Goal: Task Accomplishment & Management: Manage account settings

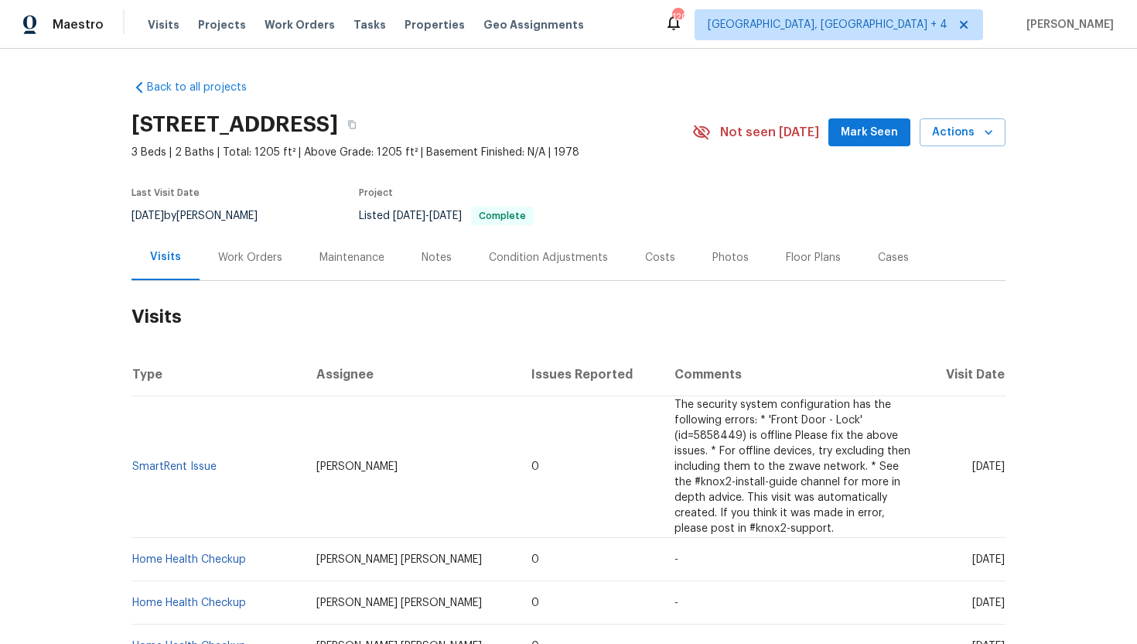
click at [255, 258] on div "Work Orders" at bounding box center [250, 257] width 64 height 15
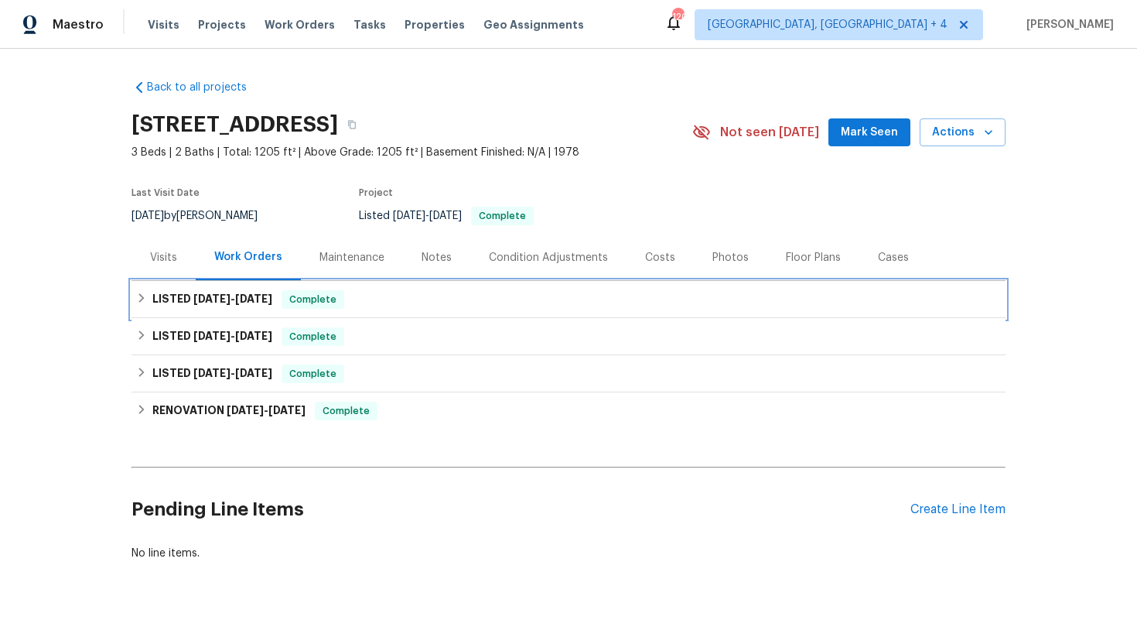
click at [281, 293] on div "LISTED 9/15/25 - 9/15/25 Complete" at bounding box center [568, 299] width 865 height 19
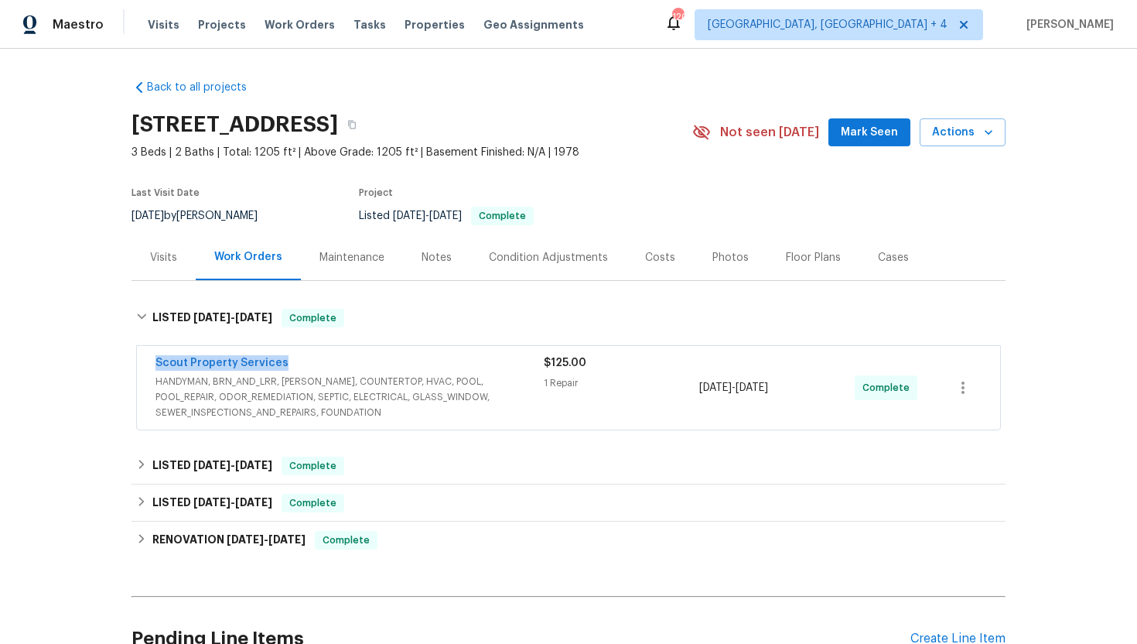
drag, startPoint x: 304, startPoint y: 369, endPoint x: 132, endPoint y: 364, distance: 172.6
click at [132, 364] on div "Scout Property Services HANDYMAN, BRN_AND_LRR, WELLS, COUNTERTOP, HVAC, POOL, P…" at bounding box center [569, 389] width 874 height 92
copy link "Scout Property Services"
drag, startPoint x: 816, startPoint y: 394, endPoint x: 692, endPoint y: 392, distance: 124.6
click at [692, 392] on div "Scout Property Services HANDYMAN, BRN_AND_LRR, WELLS, COUNTERTOP, HVAC, POOL, P…" at bounding box center [550, 387] width 789 height 65
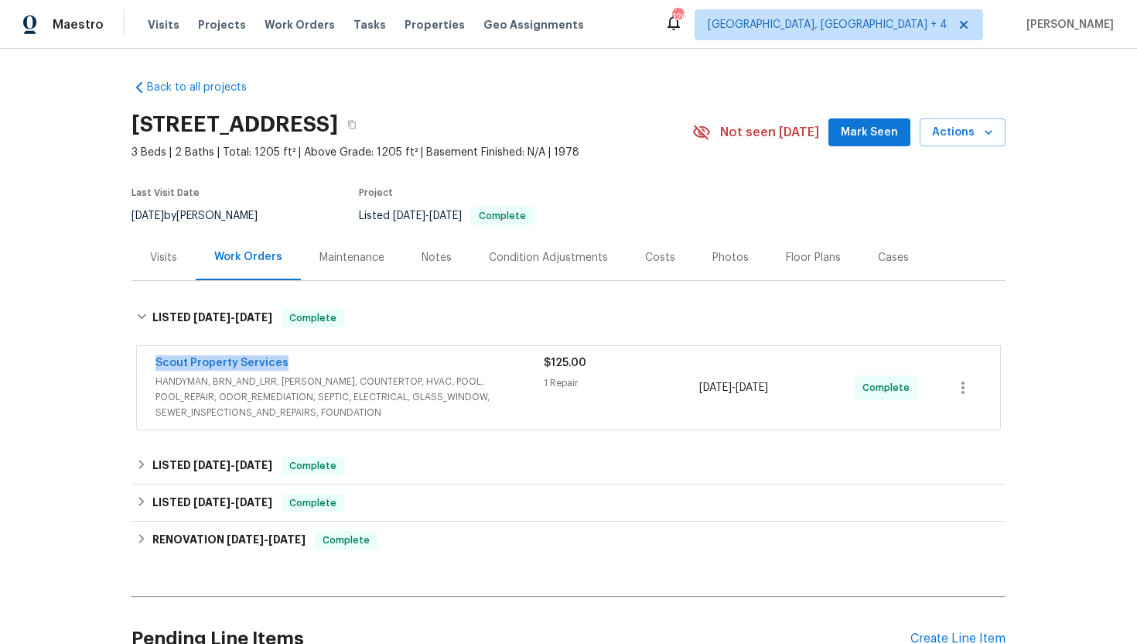
copy div "9/15/2025 - 9/15/2025"
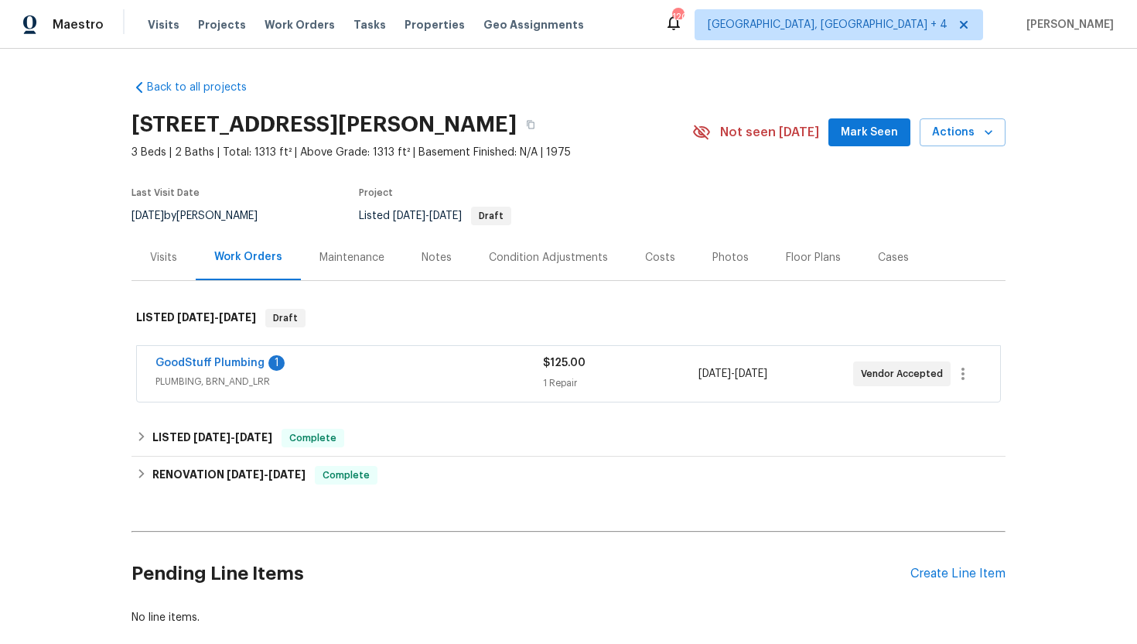
click at [326, 379] on span "PLUMBING, BRN_AND_LRR" at bounding box center [350, 381] width 388 height 15
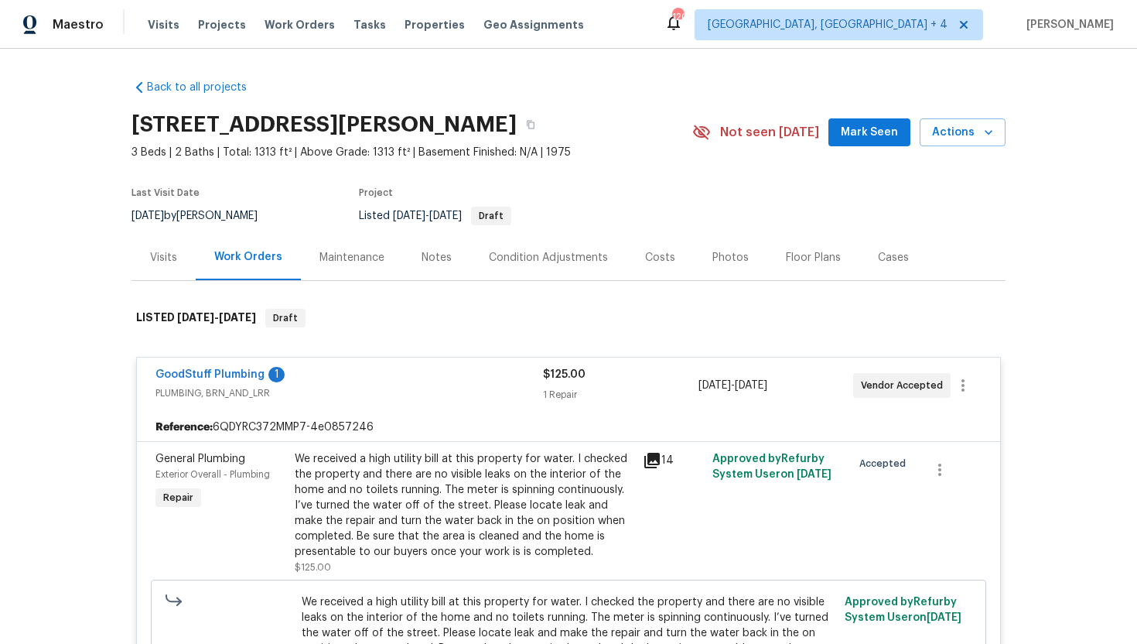
click at [169, 268] on div "Visits" at bounding box center [164, 257] width 64 height 46
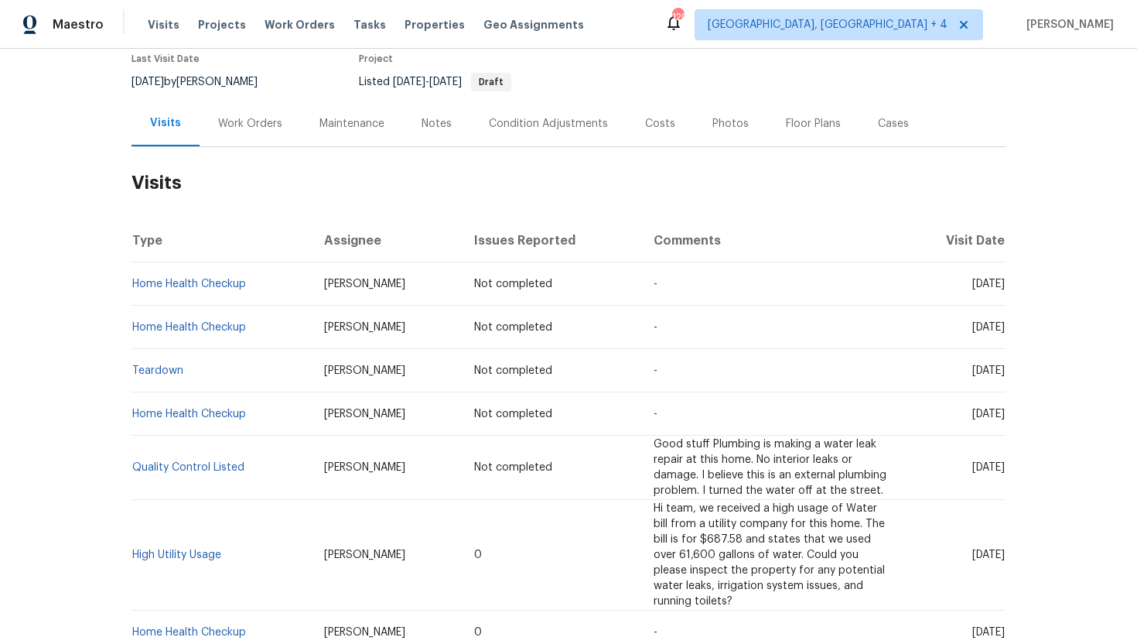
scroll to position [177, 0]
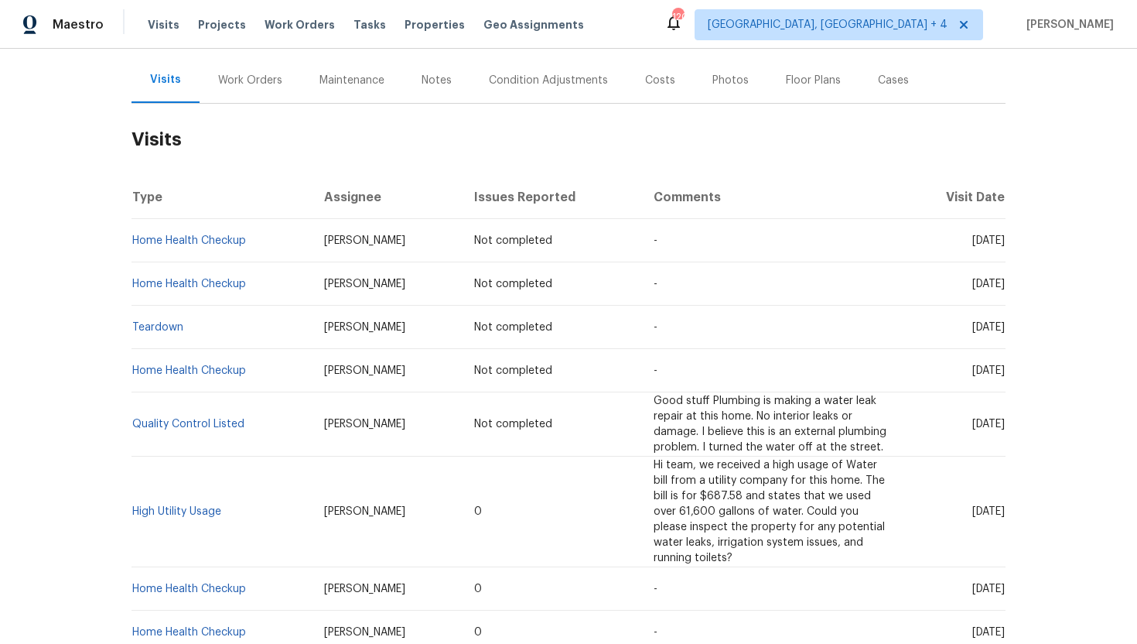
drag, startPoint x: 943, startPoint y: 514, endPoint x: 1002, endPoint y: 516, distance: 58.9
click at [1002, 516] on span "Thu, Sep 25 2025" at bounding box center [989, 511] width 32 height 11
copy span "Sep 25 2025"
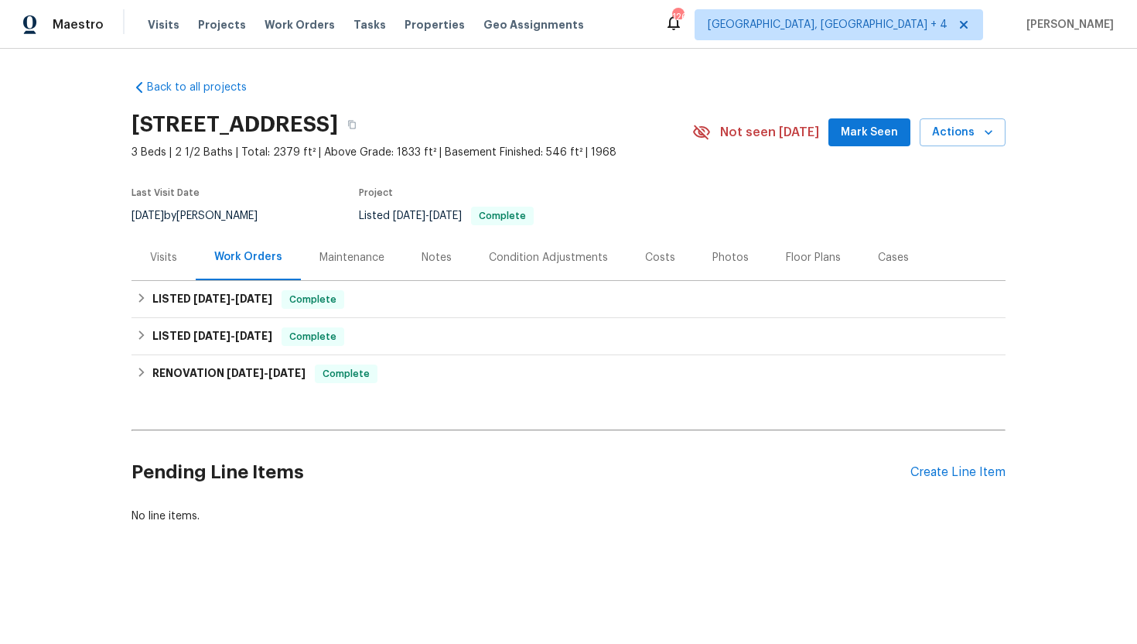
click at [166, 253] on div "Visits" at bounding box center [163, 257] width 27 height 15
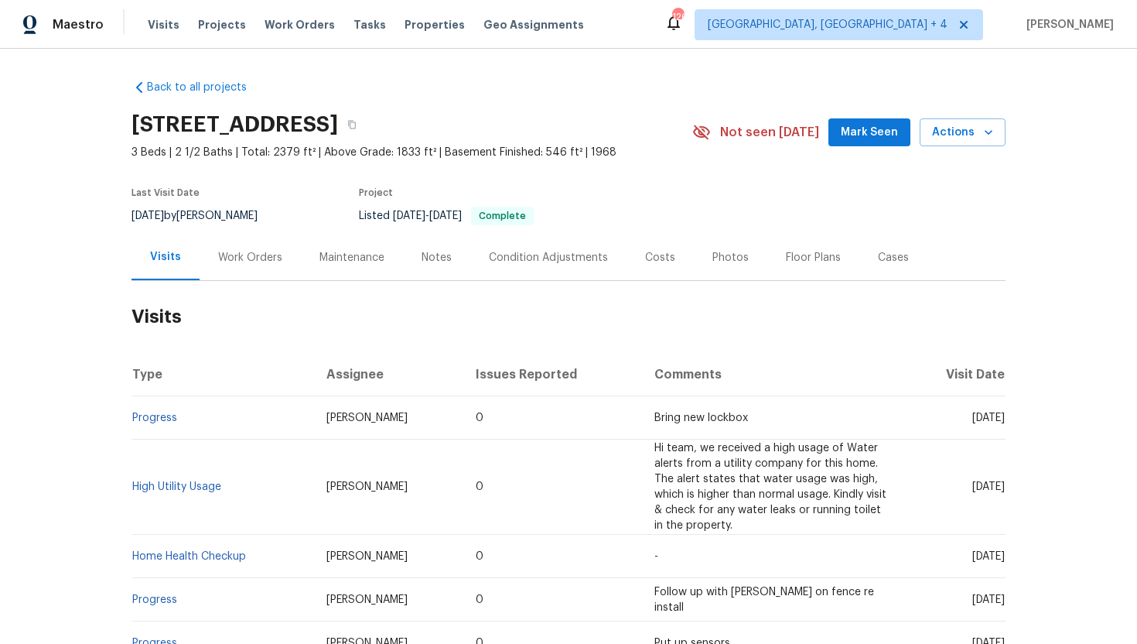
drag, startPoint x: 944, startPoint y: 489, endPoint x: 1004, endPoint y: 494, distance: 60.6
click at [1004, 494] on td "[DATE]" at bounding box center [955, 486] width 101 height 95
copy span "Sep 22 2025"
click at [973, 421] on span "Tue, Sep 30 2025" at bounding box center [989, 417] width 32 height 11
drag, startPoint x: 942, startPoint y: 417, endPoint x: 1002, endPoint y: 422, distance: 59.8
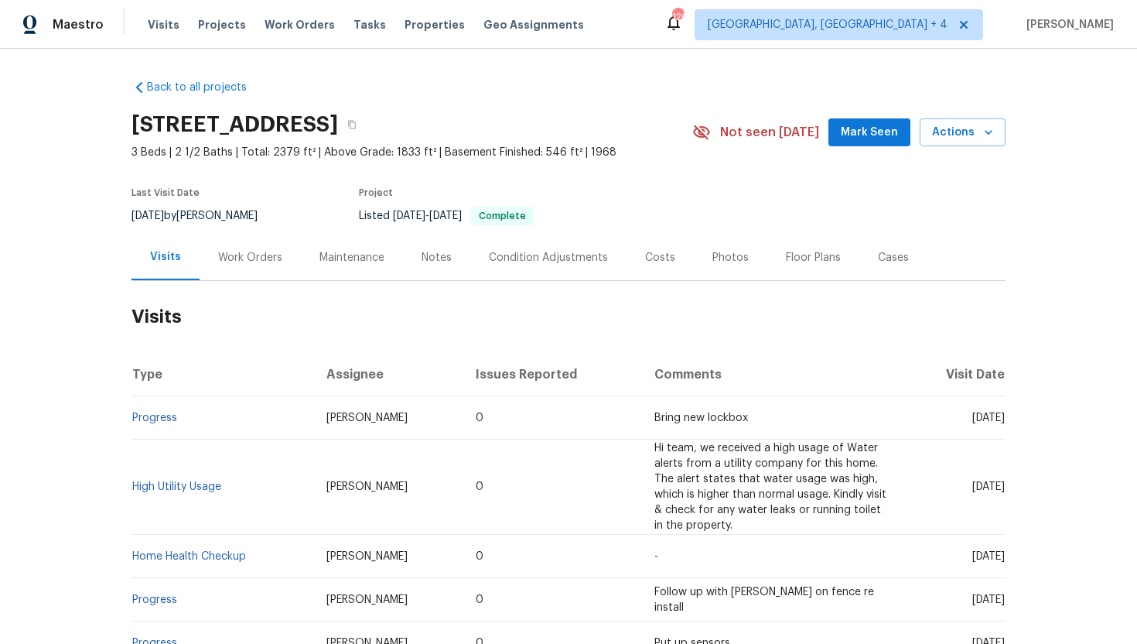
click at [1002, 422] on span "Tue, Sep 30 2025" at bounding box center [989, 417] width 32 height 11
copy span "Sep 30 2025"
click at [145, 420] on link "Progress" at bounding box center [154, 417] width 45 height 11
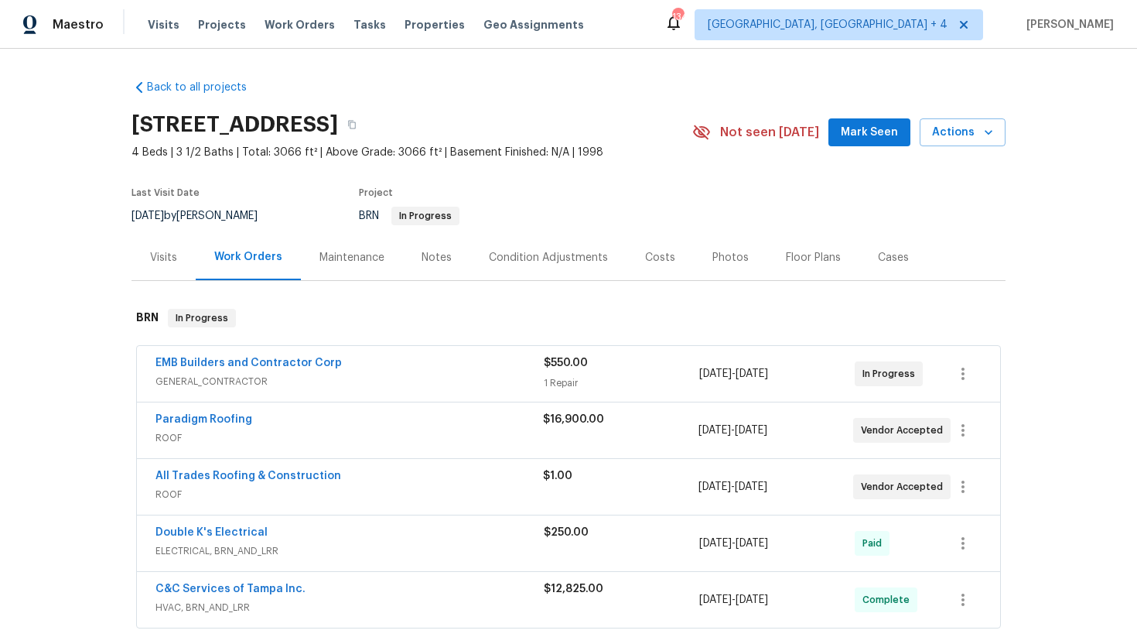
click at [168, 256] on div "Visits" at bounding box center [163, 257] width 27 height 15
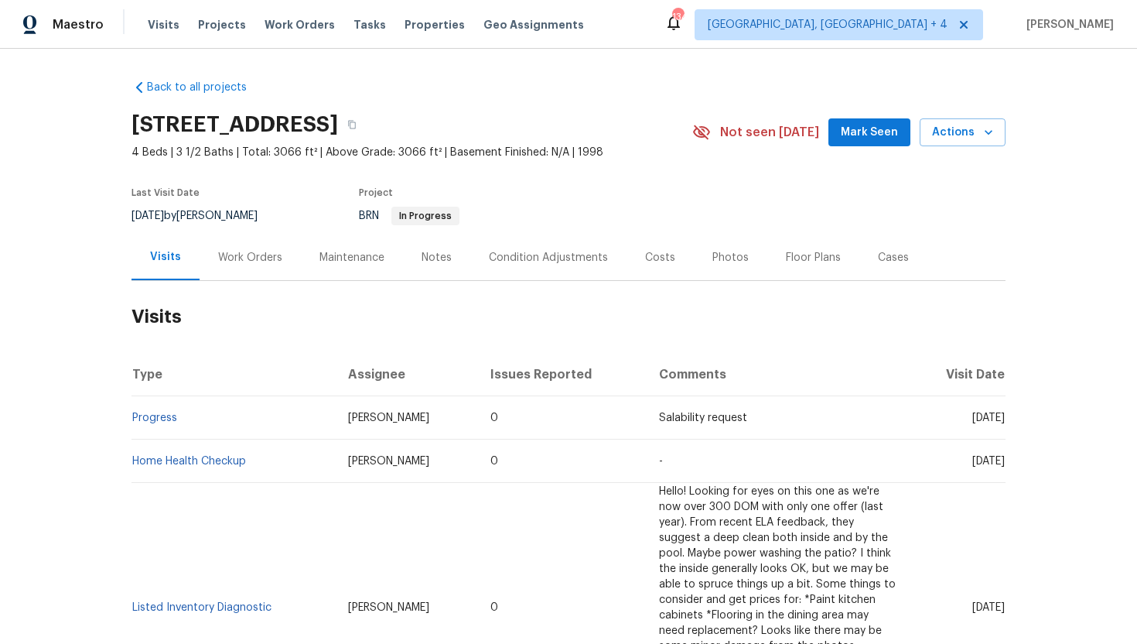
click at [246, 260] on div "Work Orders" at bounding box center [250, 257] width 64 height 15
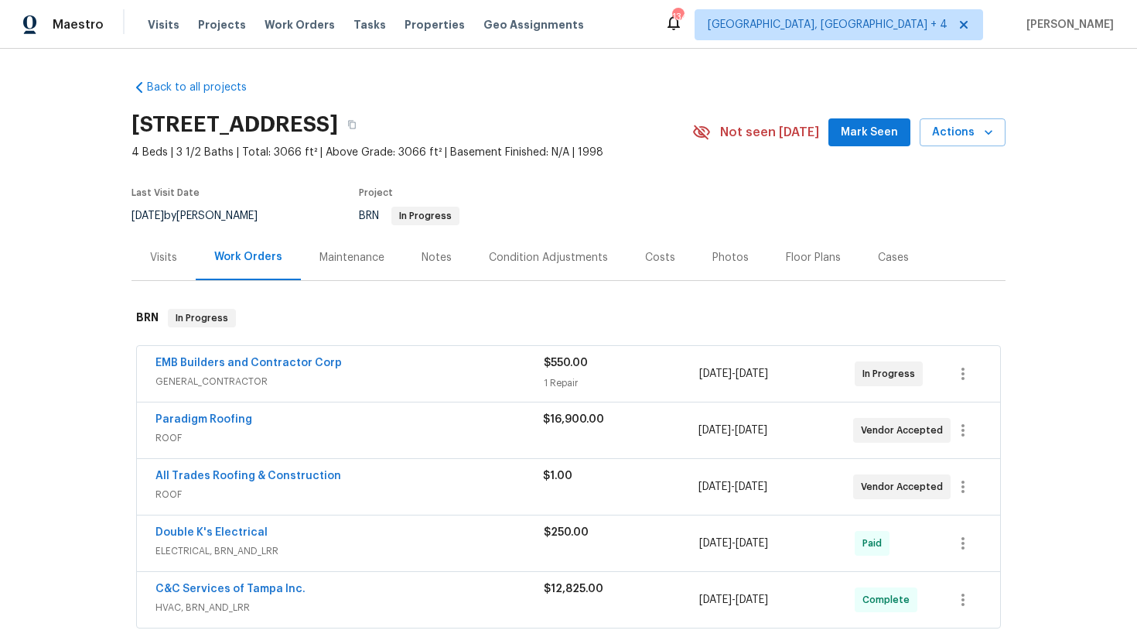
click at [423, 386] on span "GENERAL_CONTRACTOR" at bounding box center [350, 381] width 388 height 15
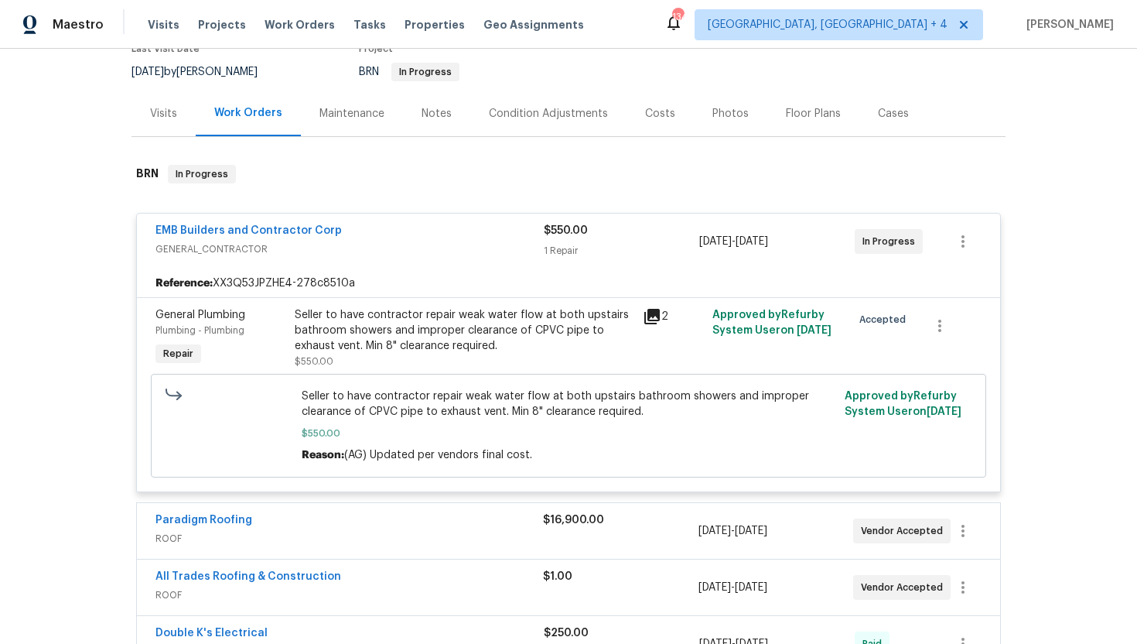
scroll to position [222, 0]
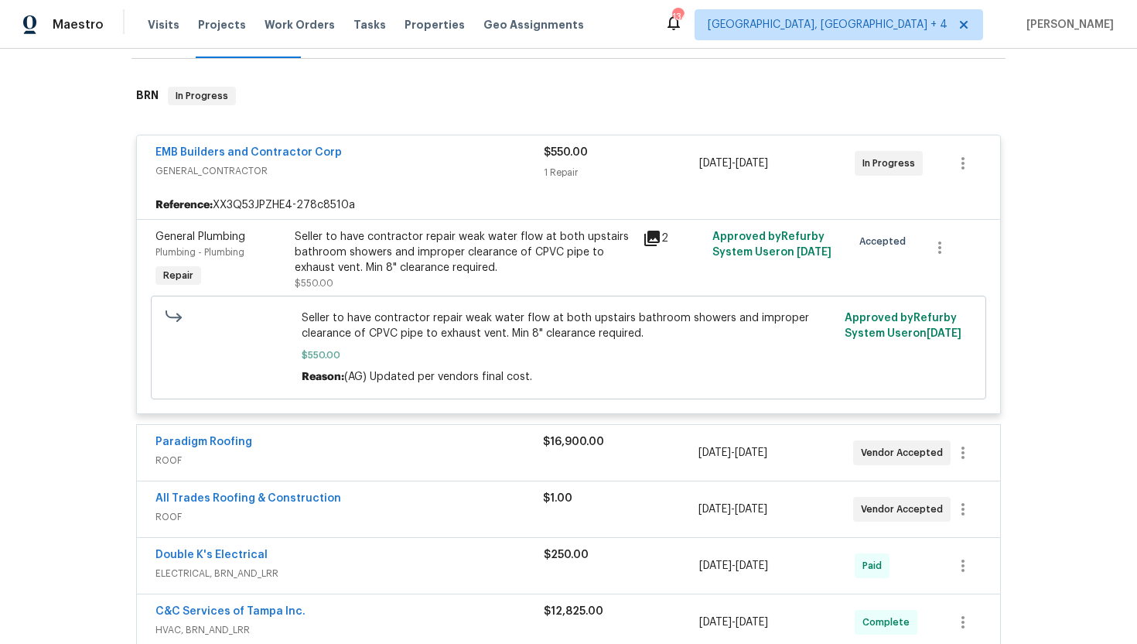
click at [433, 453] on span "ROOF" at bounding box center [350, 460] width 388 height 15
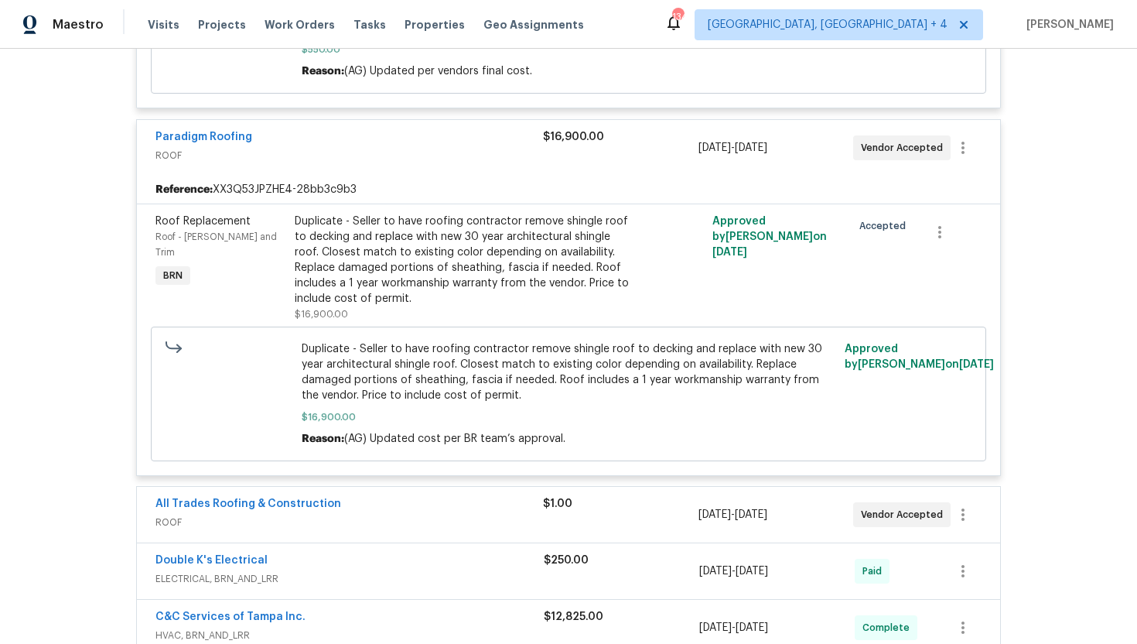
scroll to position [529, 0]
click at [441, 522] on span "ROOF" at bounding box center [350, 520] width 388 height 15
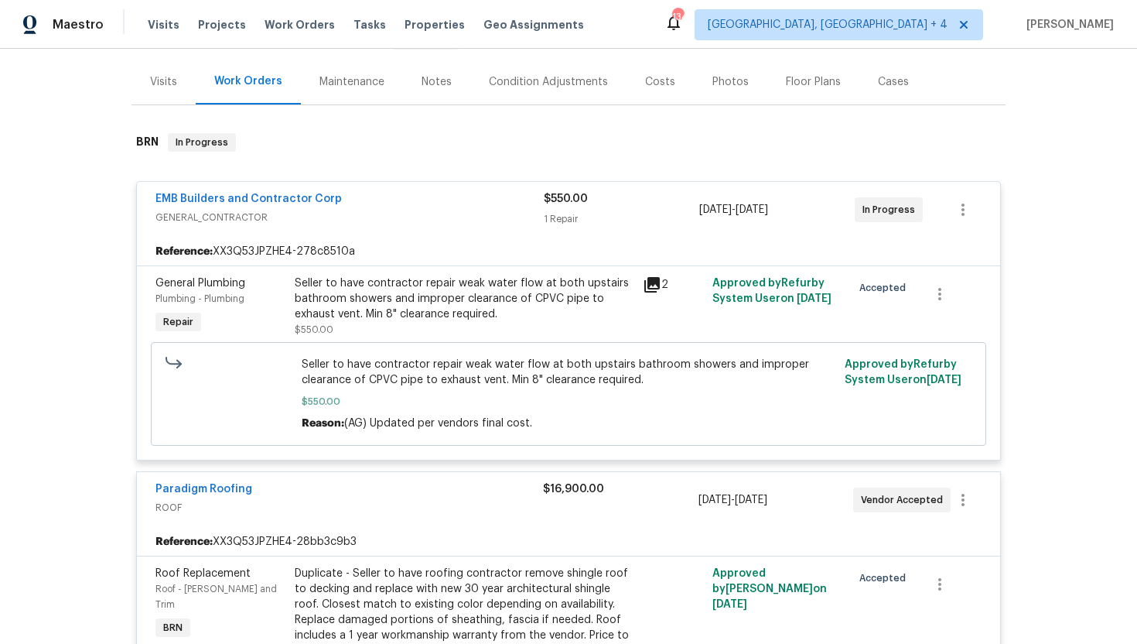
scroll to position [0, 0]
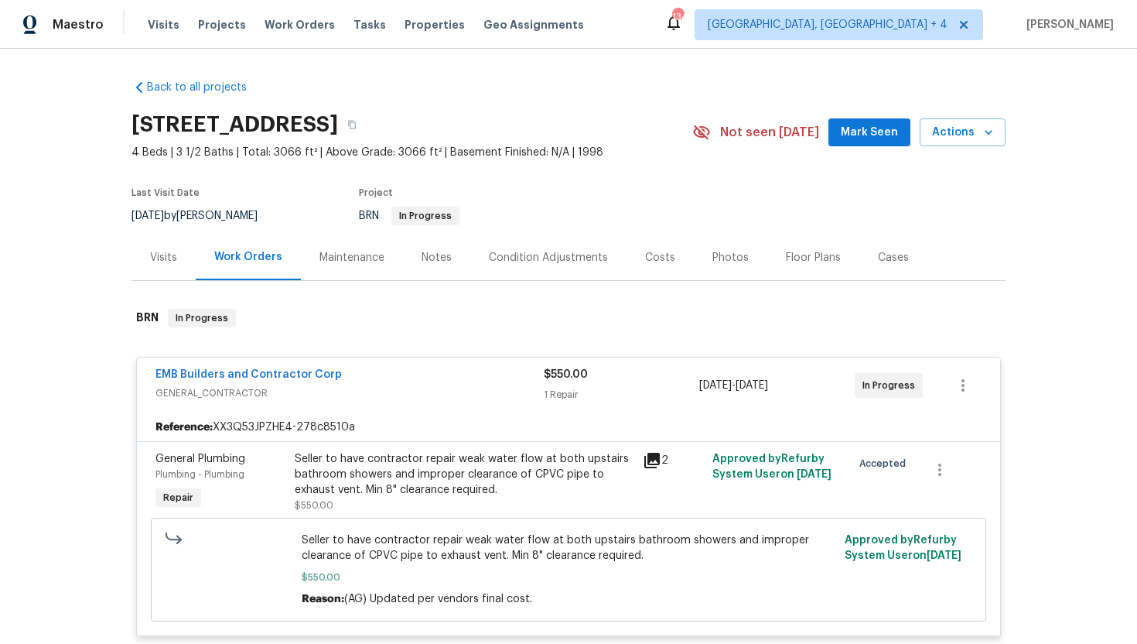
click at [168, 248] on div "Visits" at bounding box center [164, 257] width 64 height 46
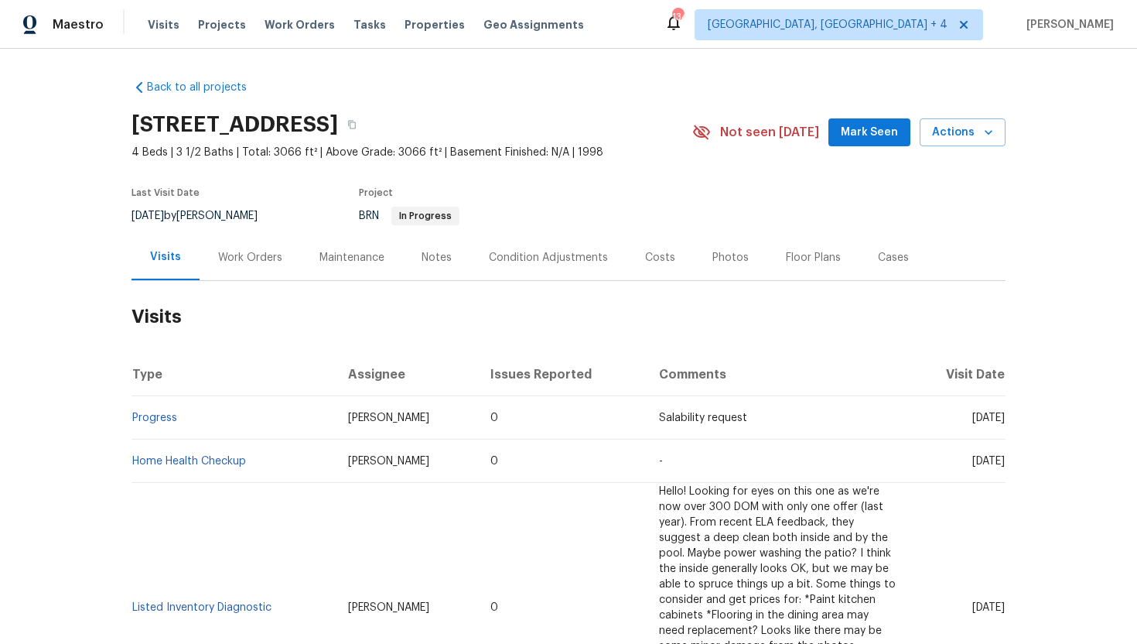
drag, startPoint x: 944, startPoint y: 419, endPoint x: 1001, endPoint y: 424, distance: 57.4
click at [1001, 424] on td "Mon, Aug 25 2025" at bounding box center [957, 417] width 97 height 43
copy span "Aug 25 202"
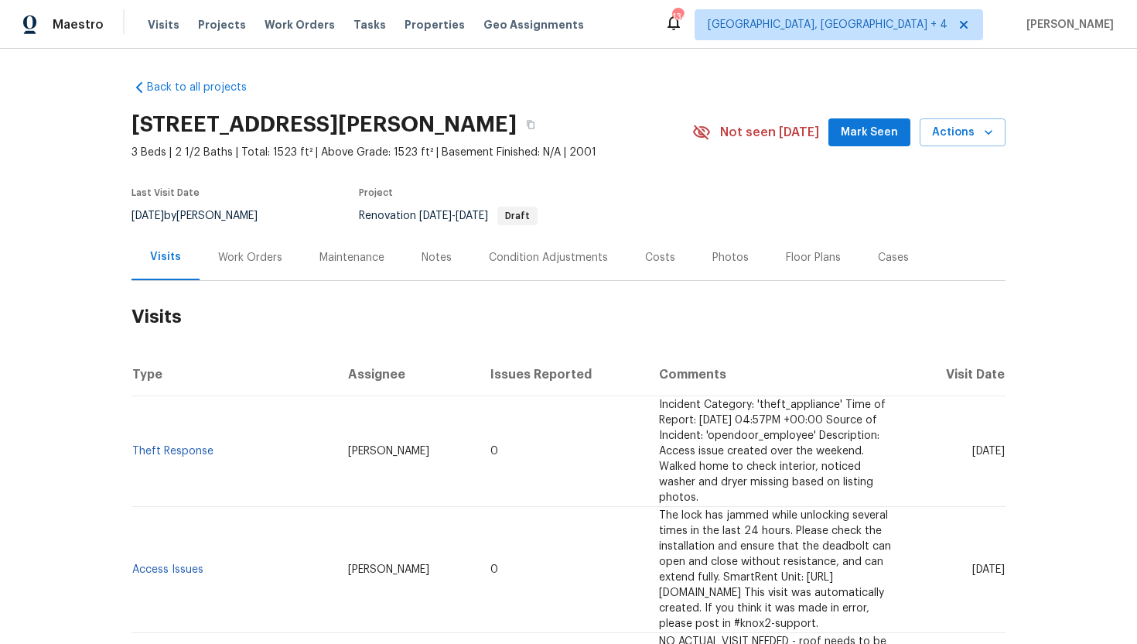
click at [249, 251] on div "Work Orders" at bounding box center [250, 257] width 64 height 15
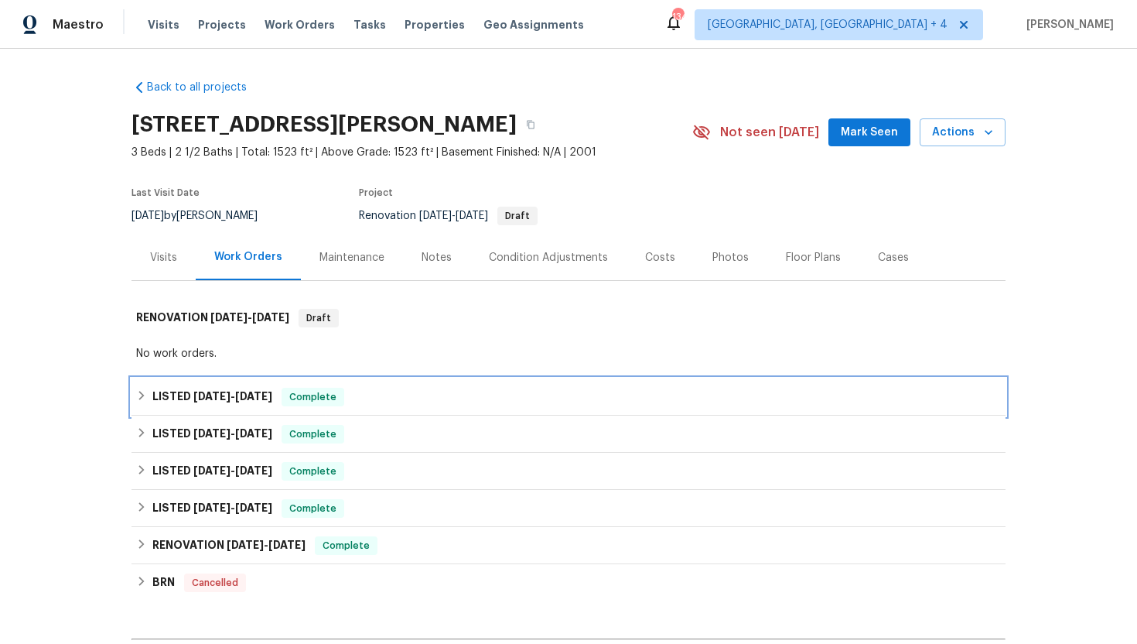
click at [272, 398] on span "[DATE]" at bounding box center [253, 396] width 37 height 11
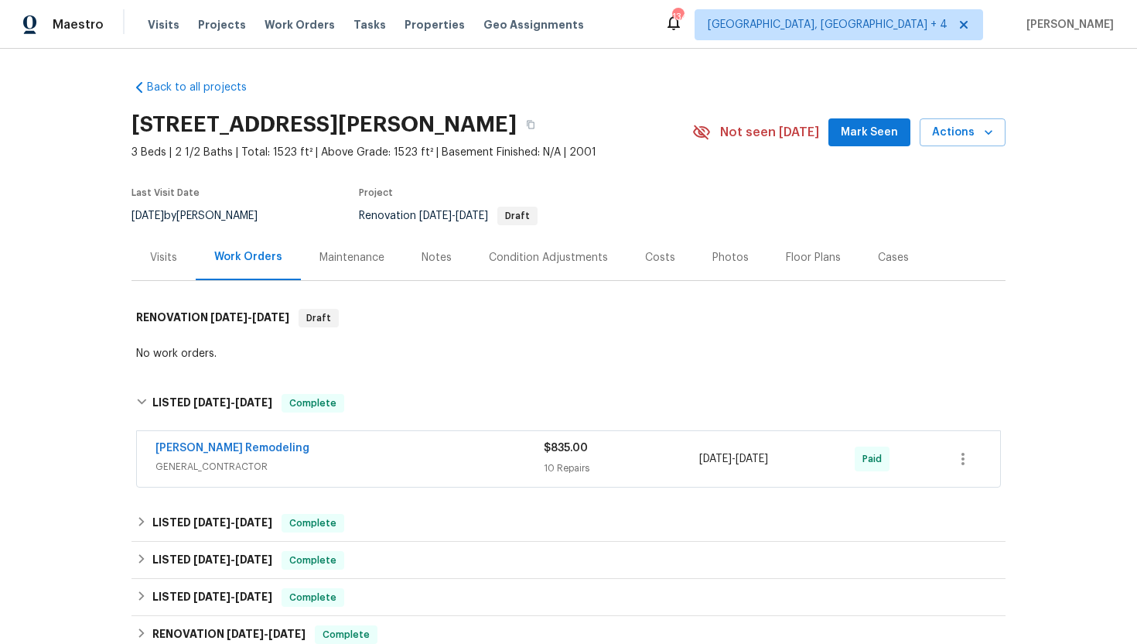
click at [270, 446] on div "[PERSON_NAME] Remodeling" at bounding box center [350, 449] width 388 height 19
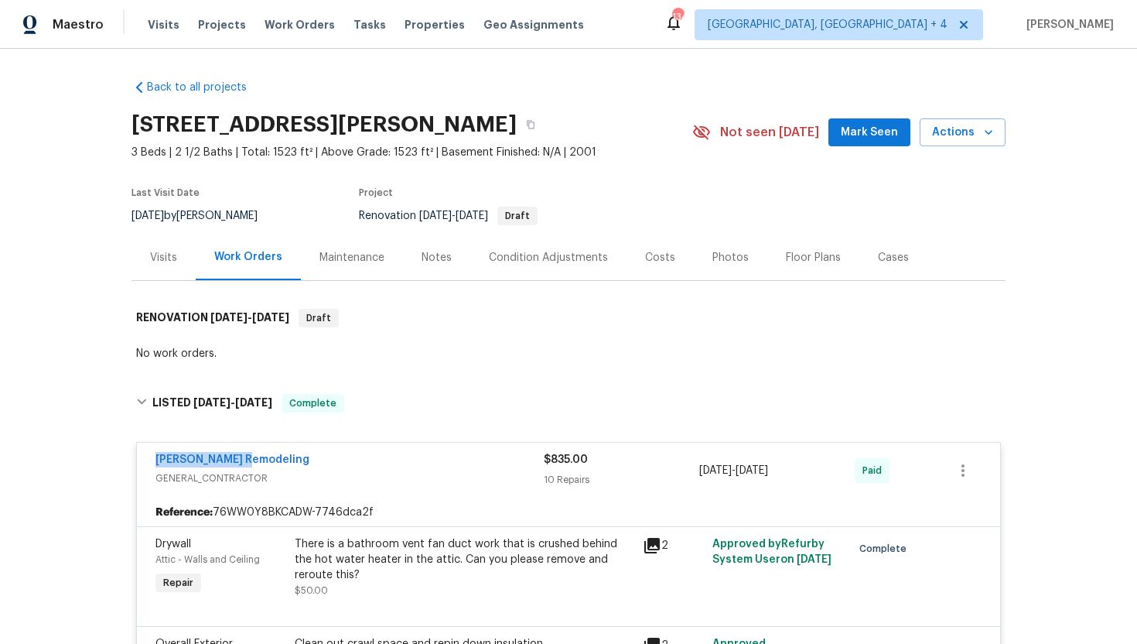
drag, startPoint x: 268, startPoint y: 460, endPoint x: 132, endPoint y: 458, distance: 136.2
copy link "[PERSON_NAME] Remodeling"
drag, startPoint x: 822, startPoint y: 473, endPoint x: 662, endPoint y: 472, distance: 160.2
click at [662, 472] on div "[PERSON_NAME] Remodeling GENERAL_CONTRACTOR $835.00 10 Repairs [DATE] - [DATE] …" at bounding box center [550, 470] width 789 height 37
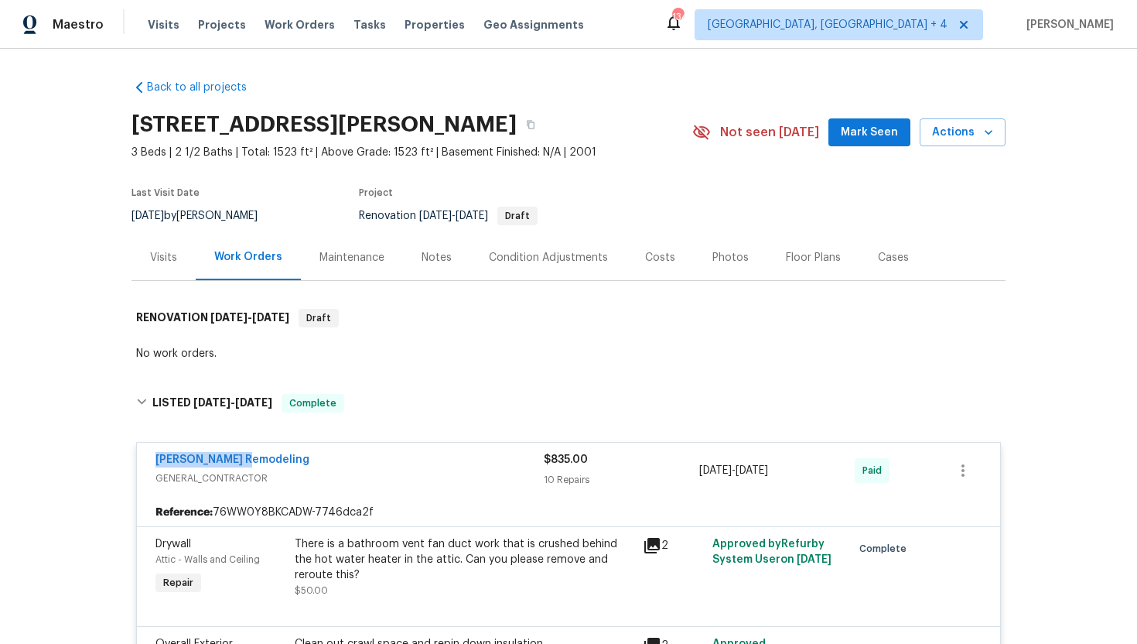
copy div "[DATE] - [DATE]"
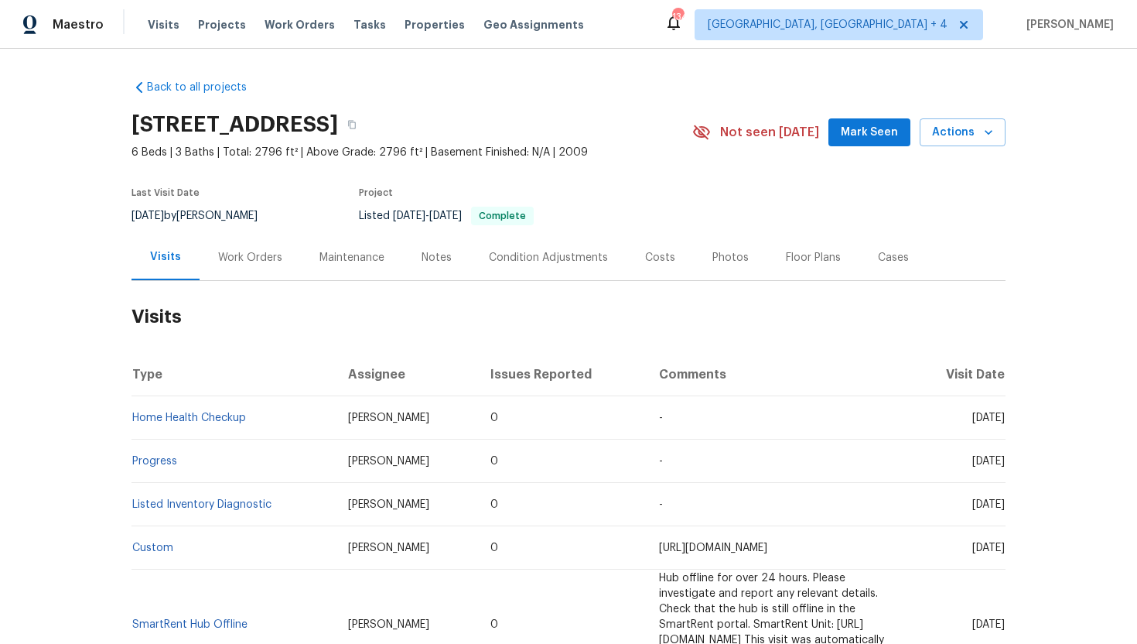
click at [262, 255] on div "Work Orders" at bounding box center [250, 257] width 64 height 15
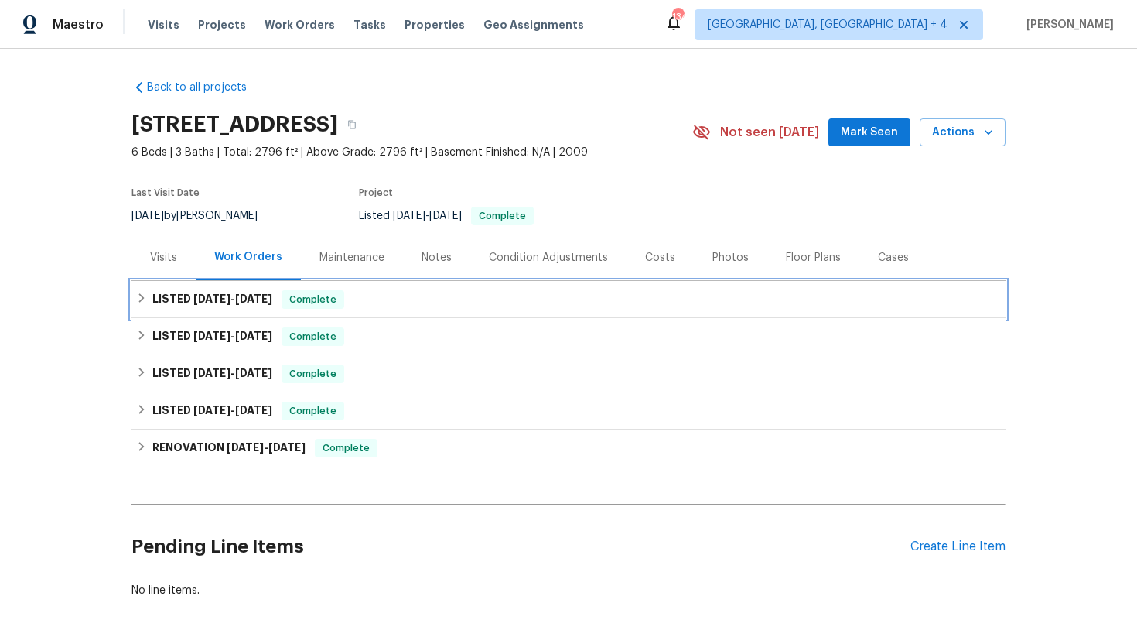
click at [280, 307] on div "LISTED [DATE] - [DATE] Complete" at bounding box center [568, 299] width 865 height 19
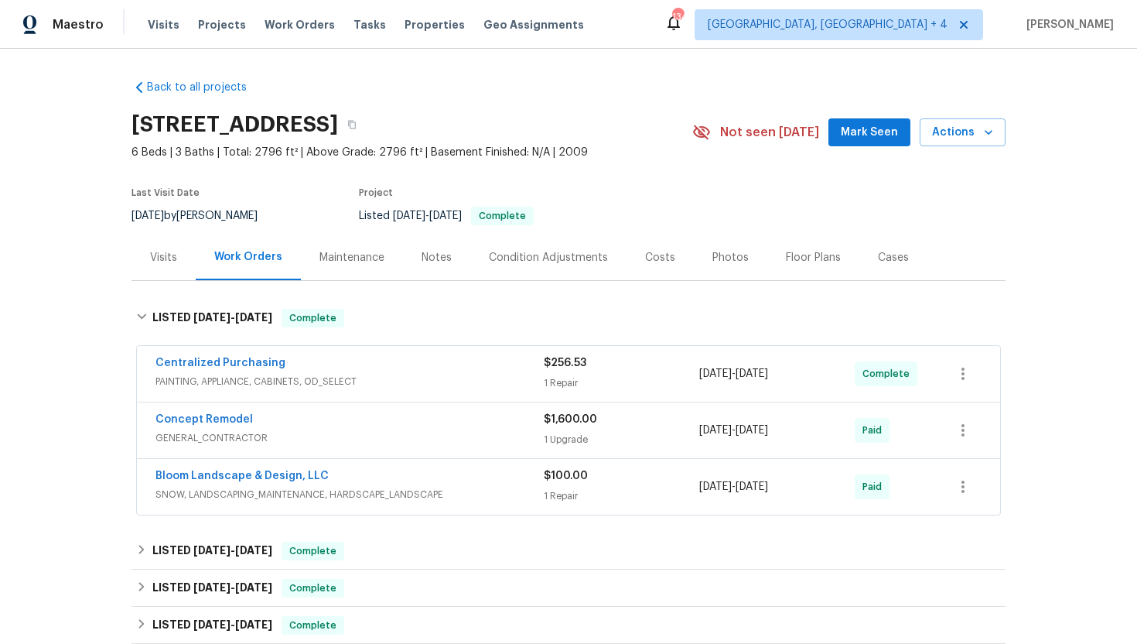
click at [417, 368] on div "Centralized Purchasing" at bounding box center [350, 364] width 388 height 19
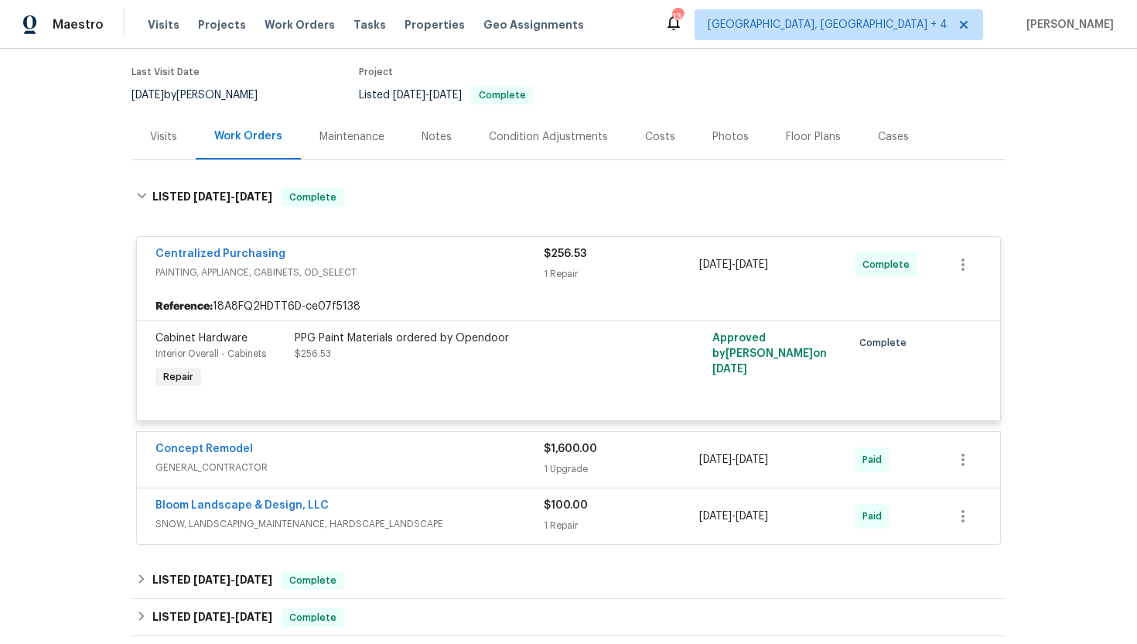
scroll to position [159, 0]
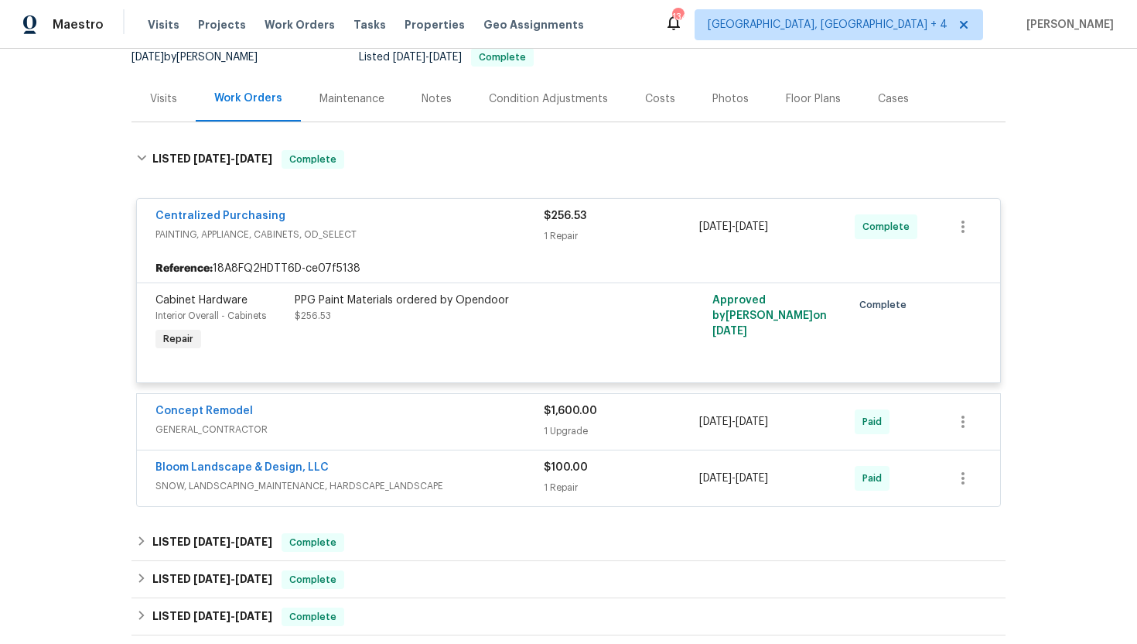
click at [440, 429] on span "GENERAL_CONTRACTOR" at bounding box center [350, 429] width 388 height 15
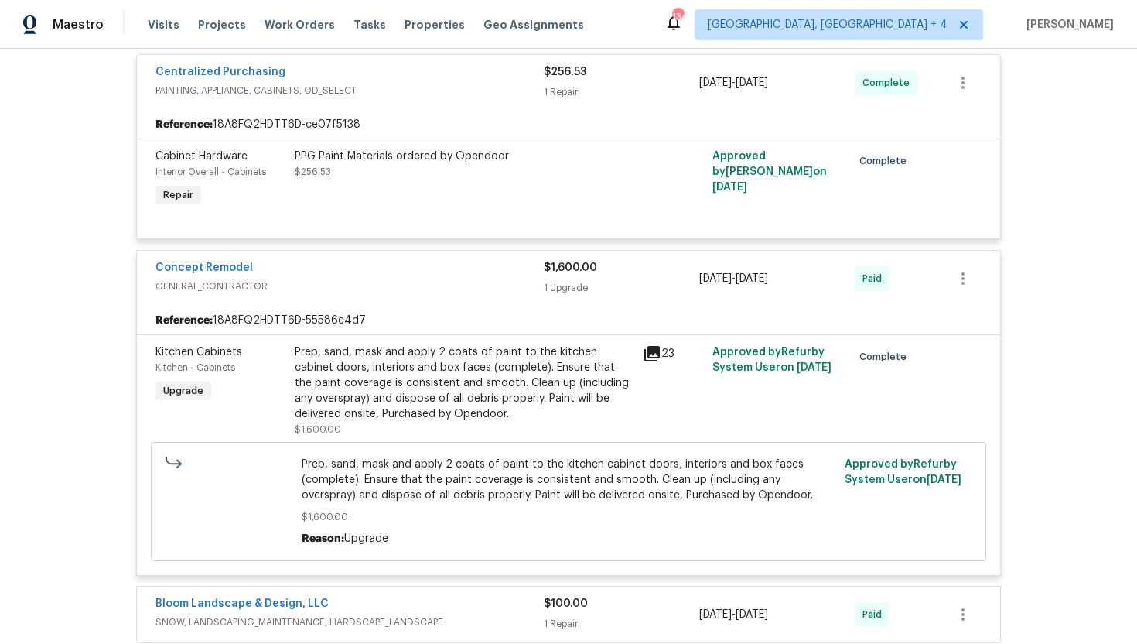
scroll to position [418, 0]
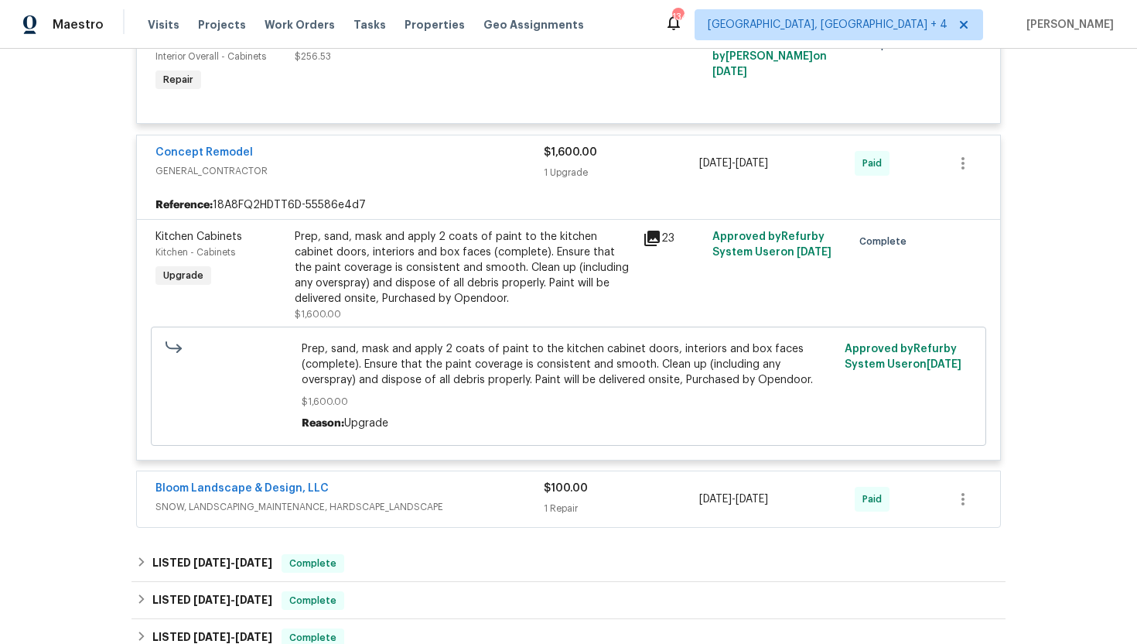
click at [443, 515] on span "SNOW, LANDSCAPING_MAINTENANCE, HARDSCAPE_LANDSCAPE" at bounding box center [350, 506] width 388 height 15
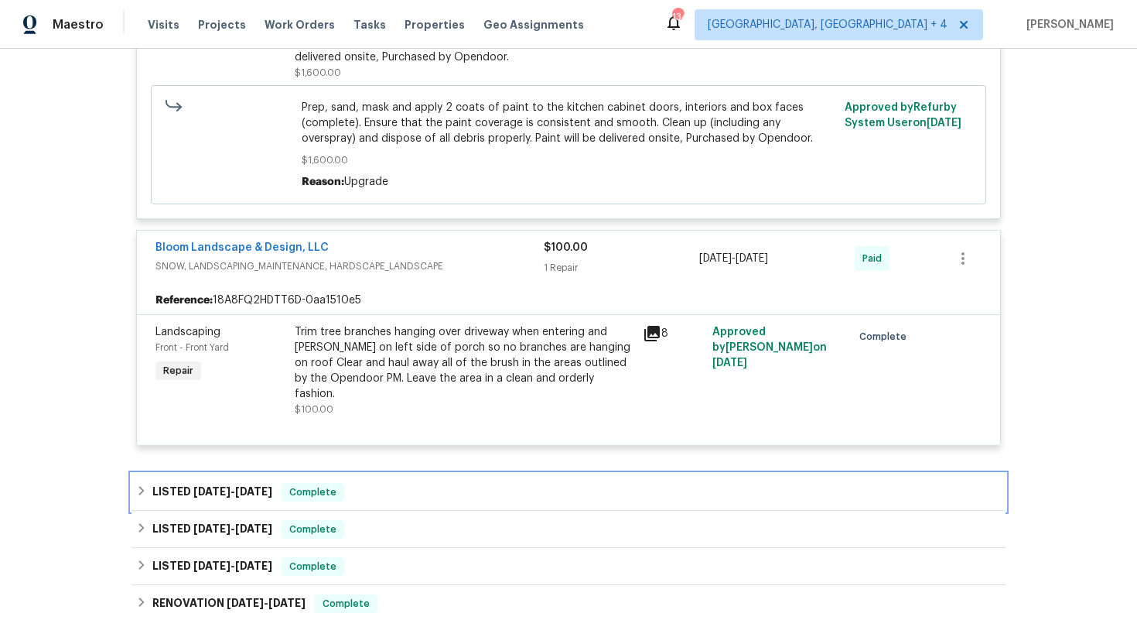
click at [386, 483] on div "LISTED [DATE] - [DATE] Complete" at bounding box center [568, 492] width 865 height 19
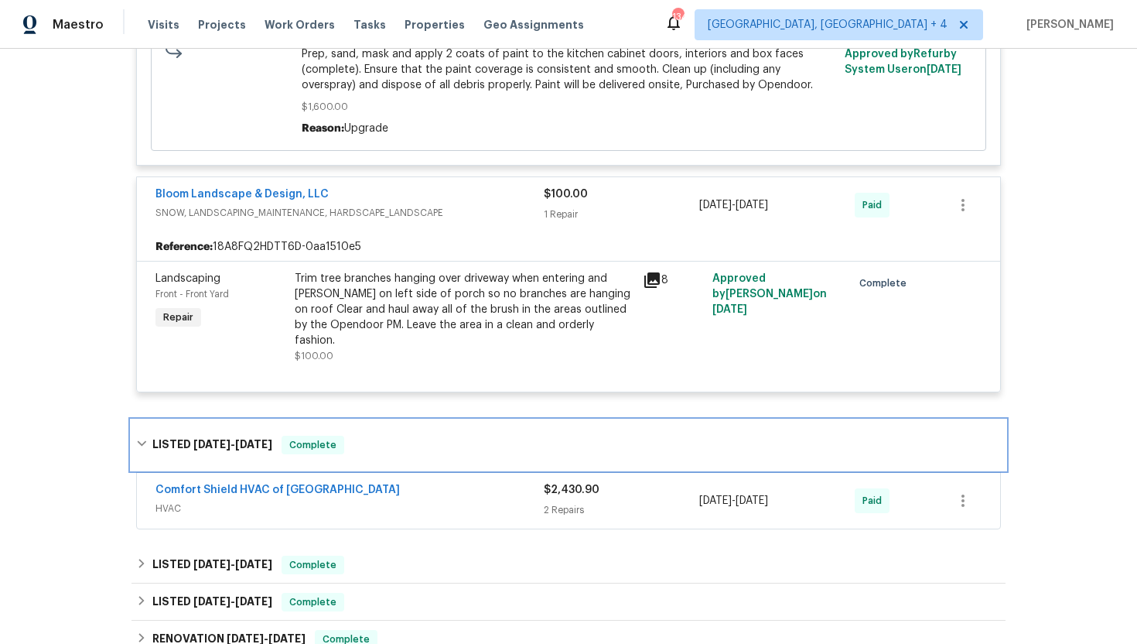
scroll to position [766, 0]
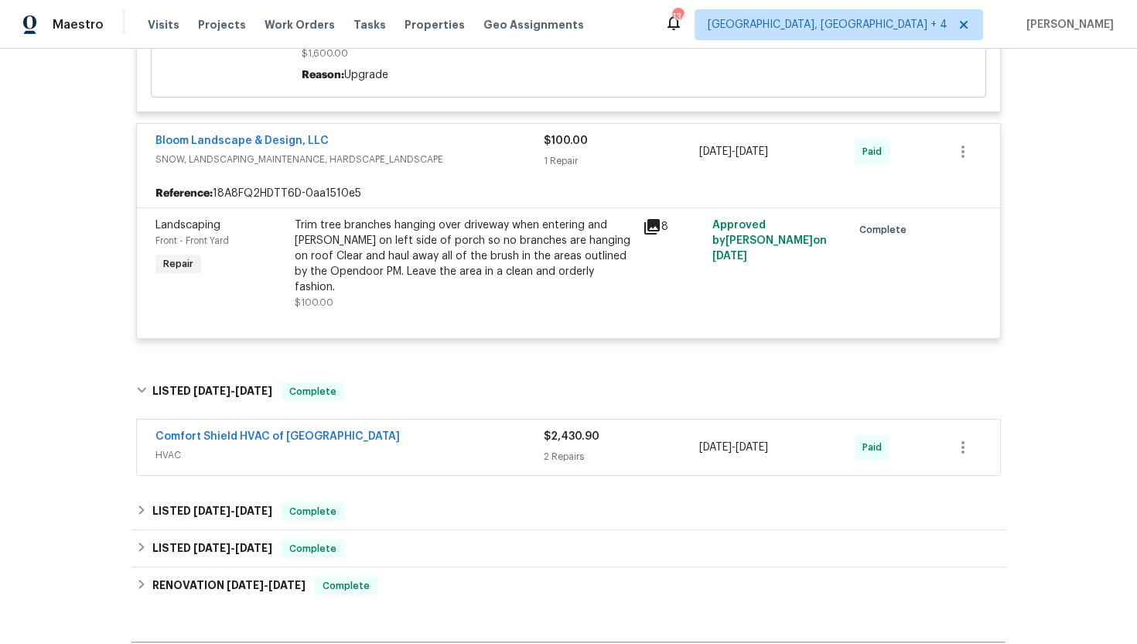
click at [414, 447] on span "HVAC" at bounding box center [350, 454] width 388 height 15
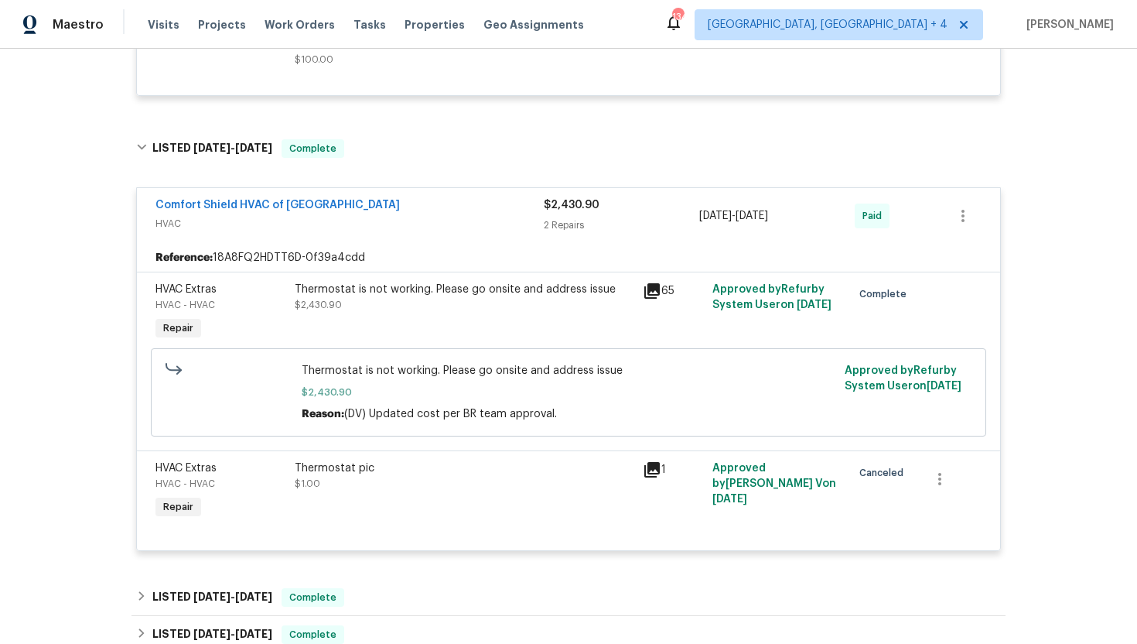
scroll to position [1256, 0]
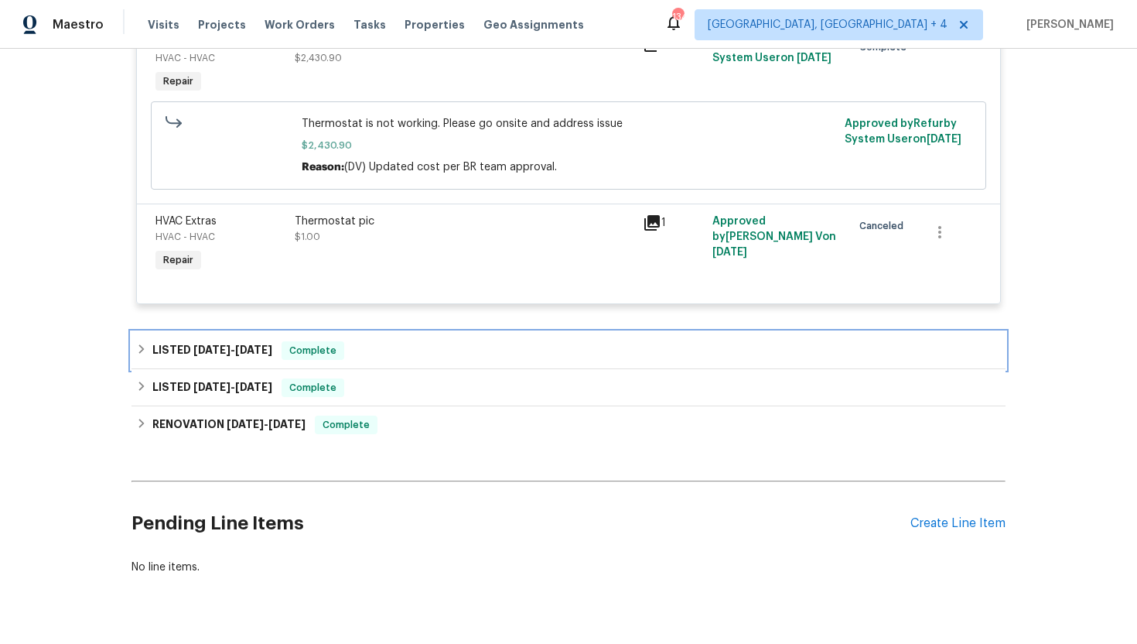
click at [439, 341] on div "LISTED 5/16/25 - 5/19/25 Complete" at bounding box center [568, 350] width 865 height 19
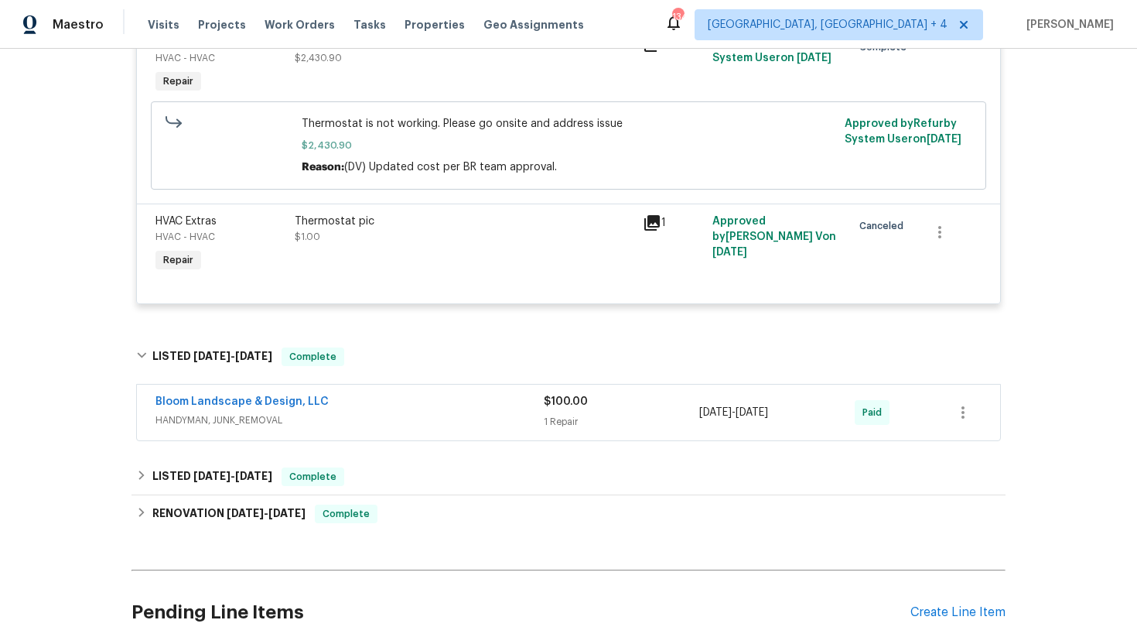
click at [434, 412] on span "HANDYMAN, JUNK_REMOVAL" at bounding box center [350, 419] width 388 height 15
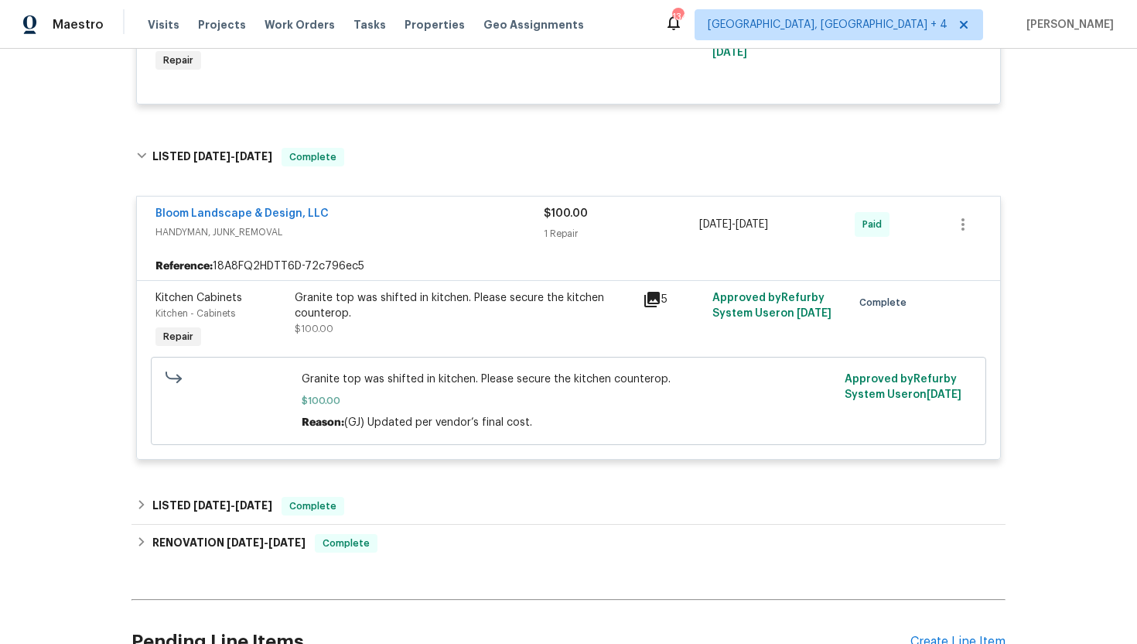
scroll to position [1493, 0]
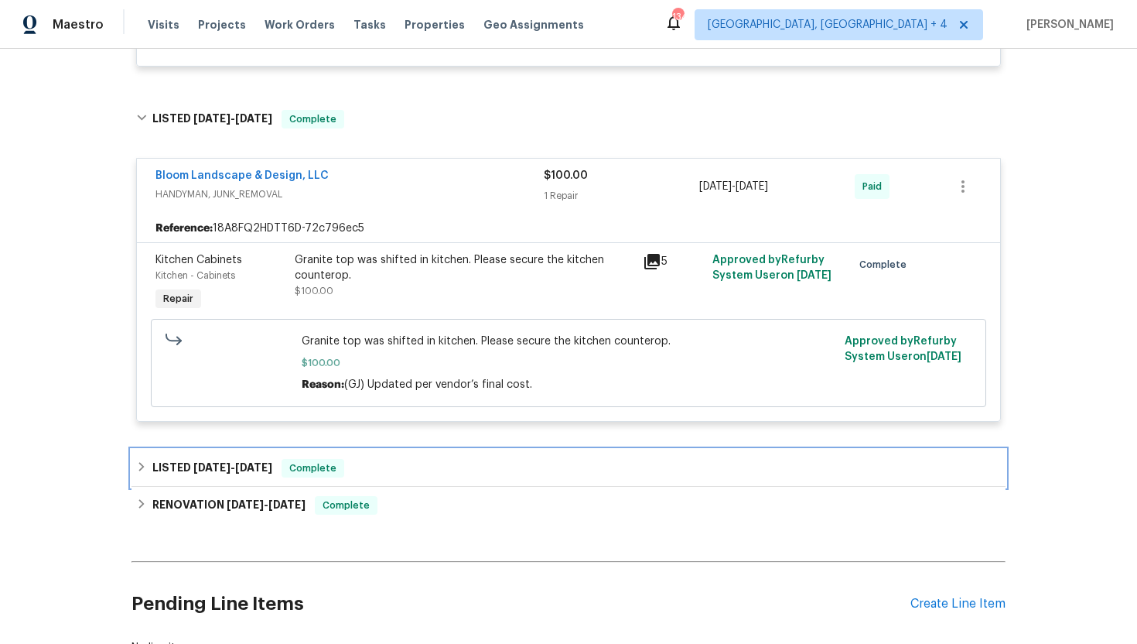
click at [430, 459] on div "LISTED 1/11/25 - 1/13/25 Complete" at bounding box center [568, 468] width 865 height 19
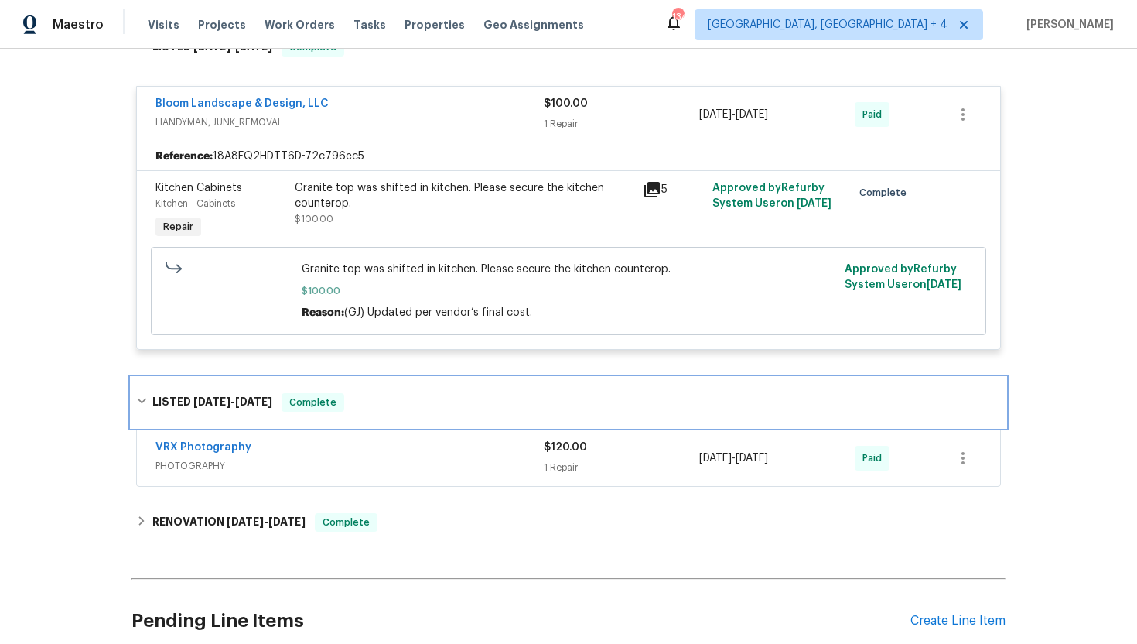
scroll to position [1666, 0]
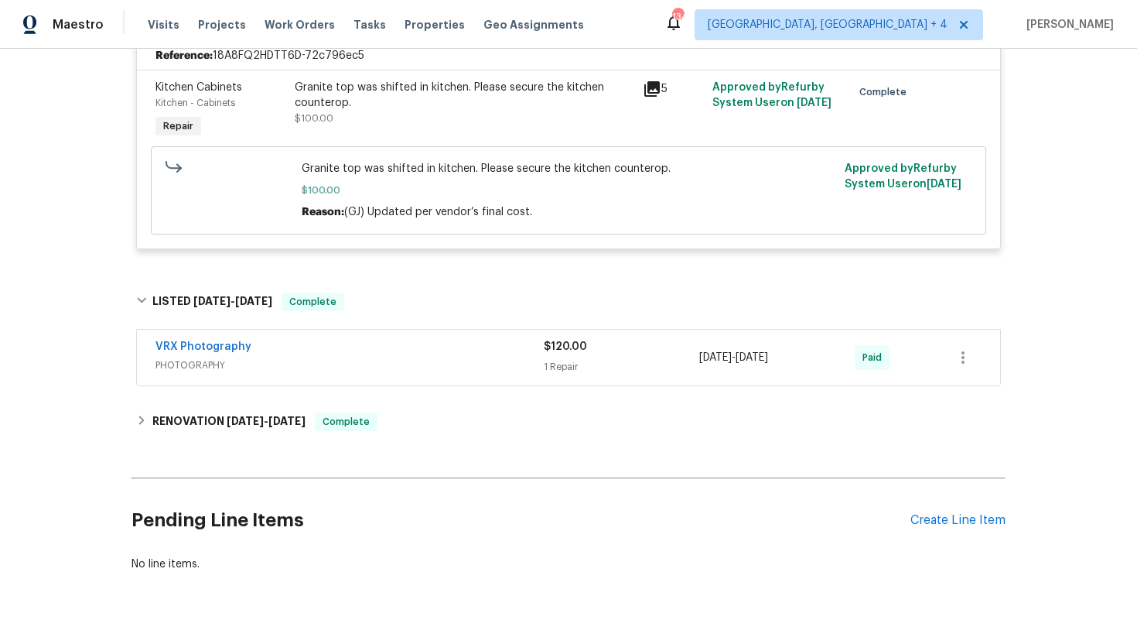
click at [422, 359] on span "PHOTOGRAPHY" at bounding box center [350, 364] width 388 height 15
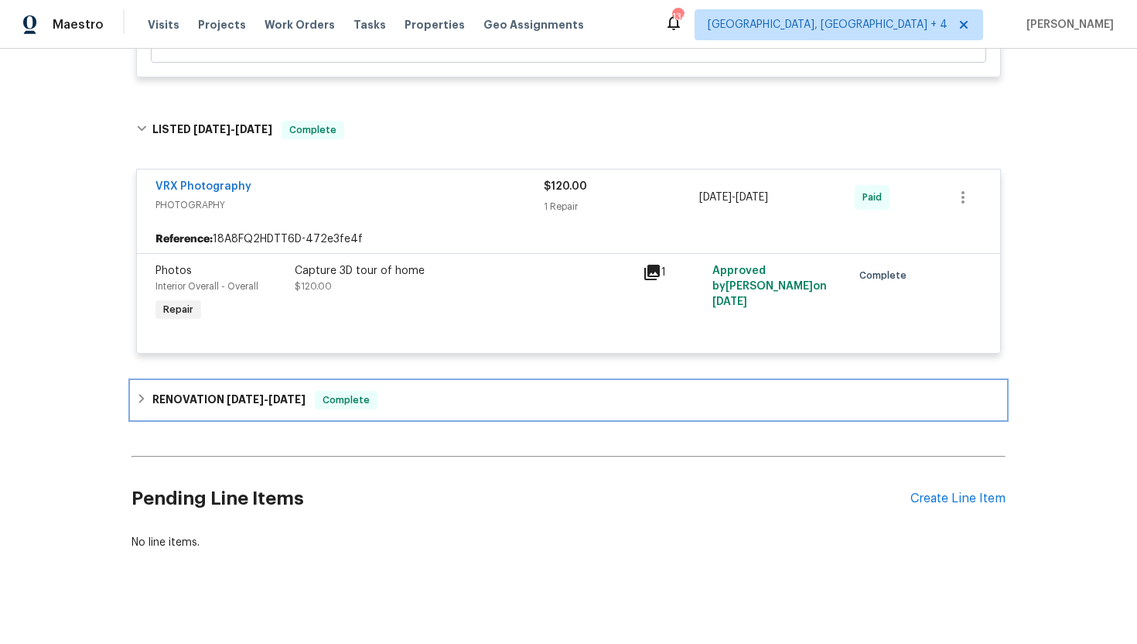
click at [434, 391] on div "RENOVATION 12/30/24 - 1/11/25 Complete" at bounding box center [568, 400] width 865 height 19
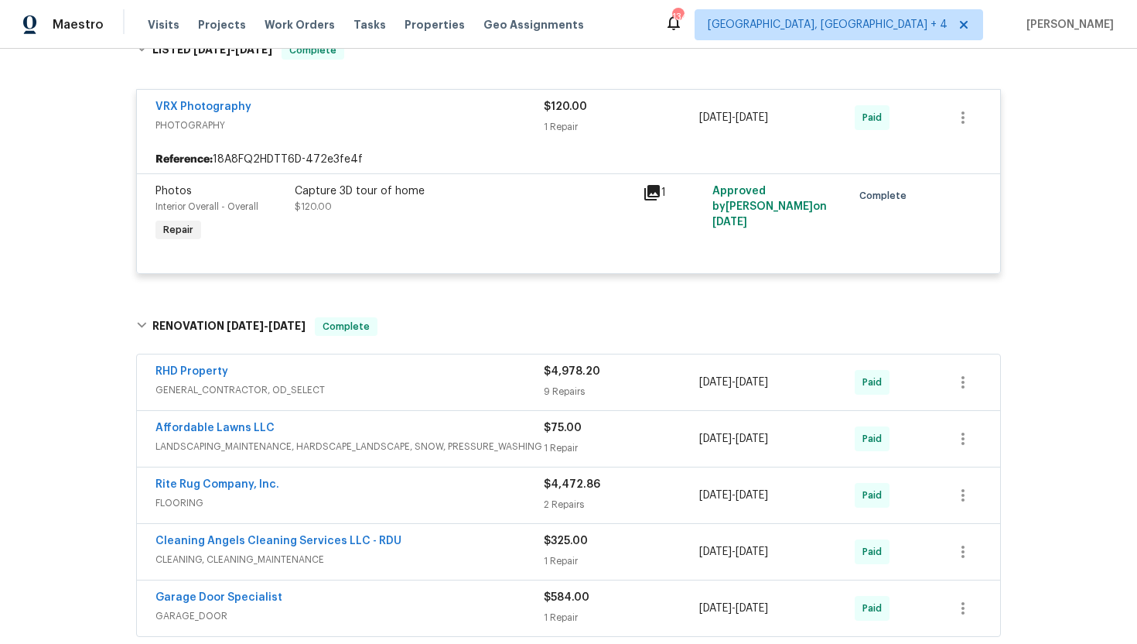
click at [459, 364] on div "RHD Property" at bounding box center [350, 373] width 388 height 19
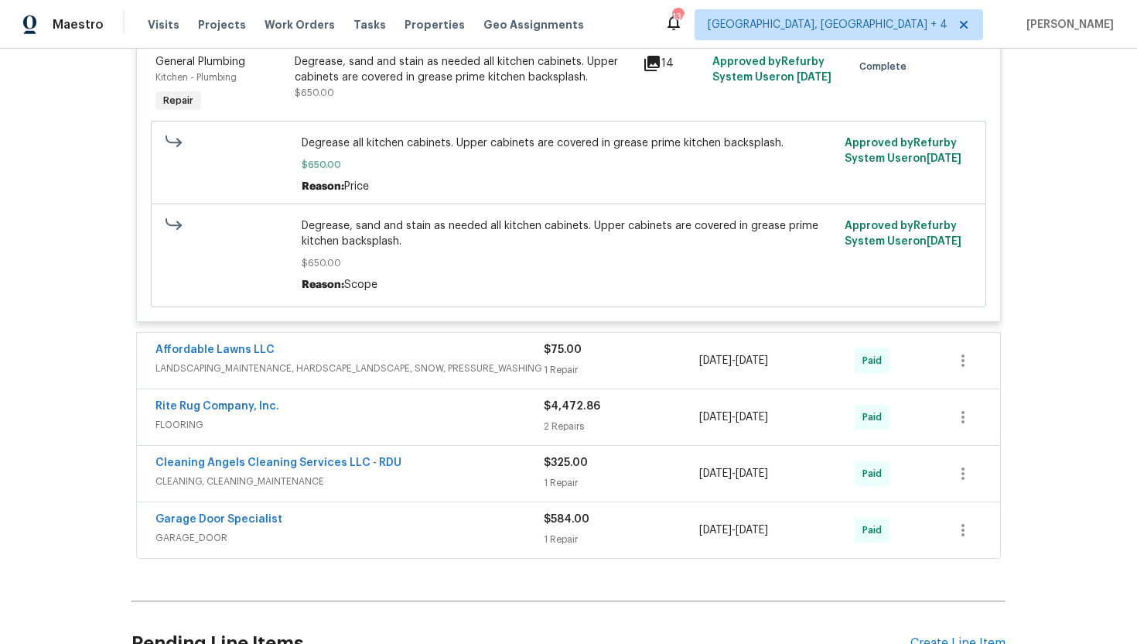
scroll to position [3546, 0]
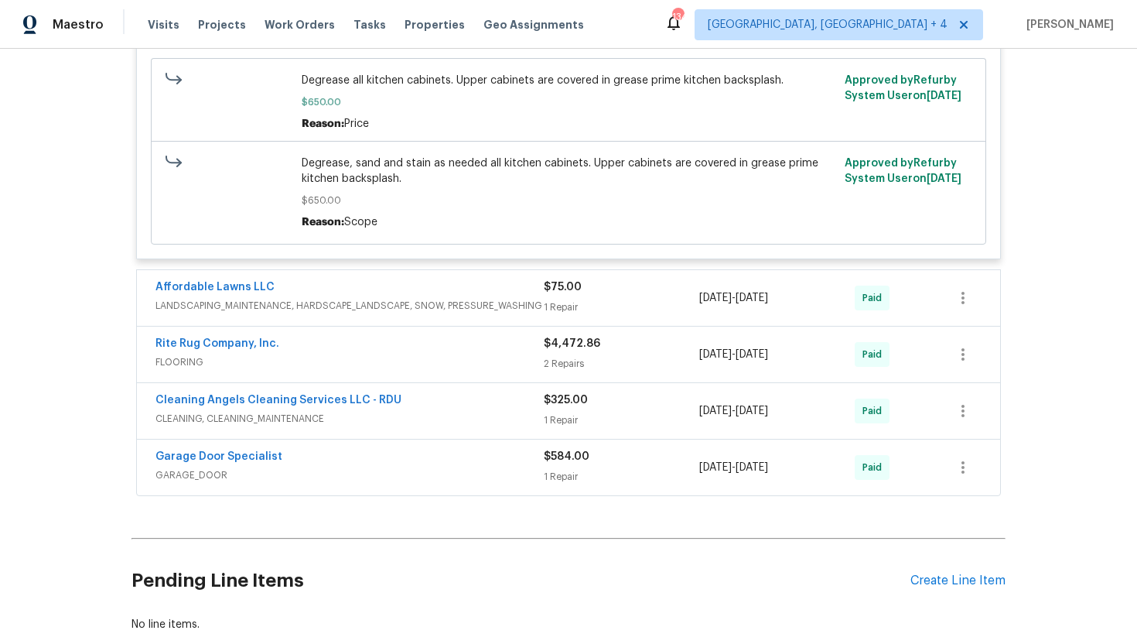
click at [479, 302] on span "LANDSCAPING_MAINTENANCE, HARDSCAPE_LANDSCAPE, SNOW, PRESSURE_WASHING" at bounding box center [350, 305] width 388 height 15
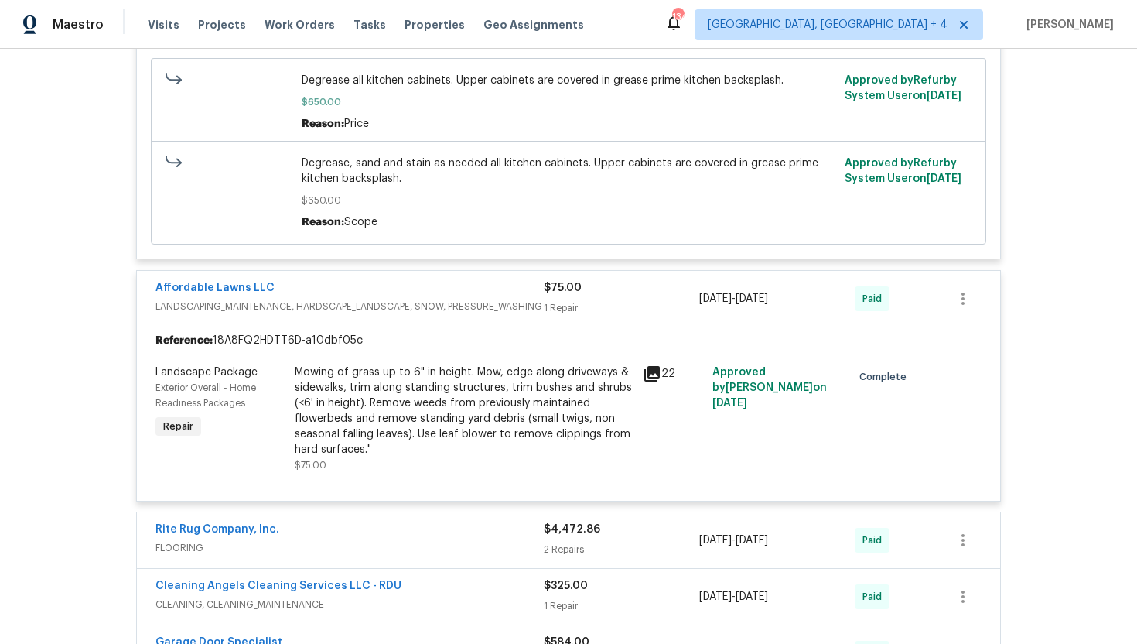
scroll to position [3621, 0]
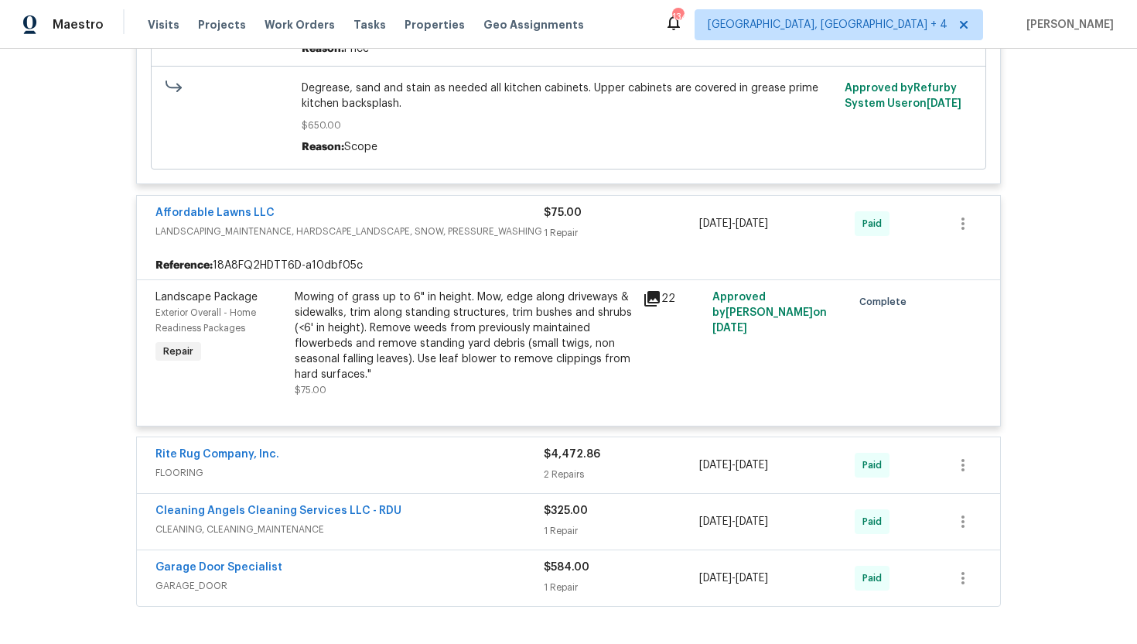
click at [470, 465] on span "FLOORING" at bounding box center [350, 472] width 388 height 15
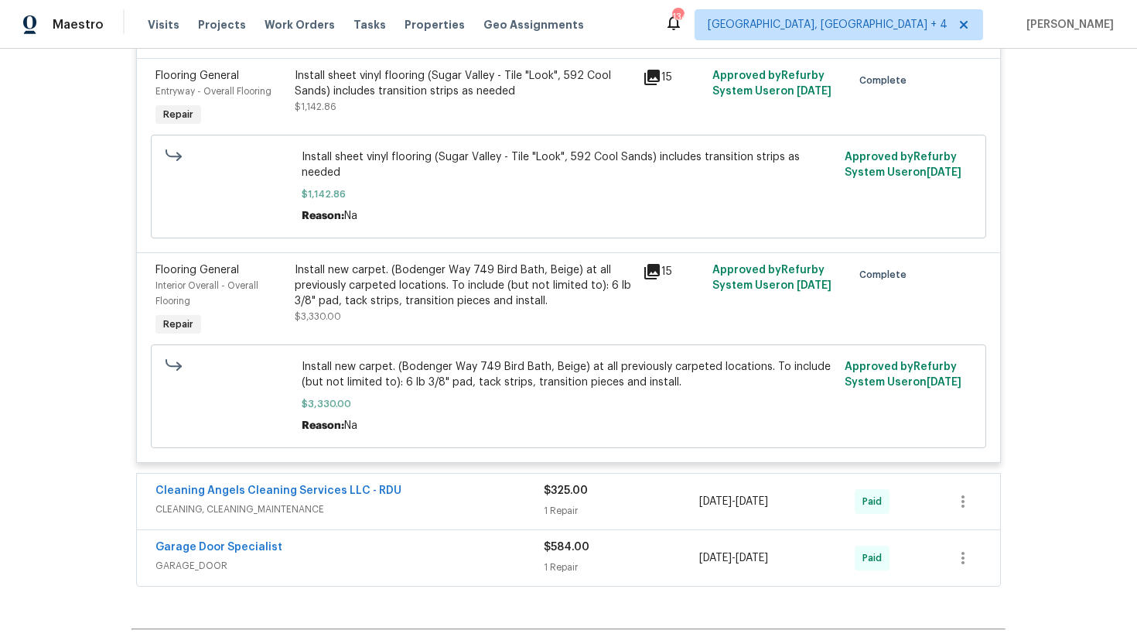
scroll to position [4249, 0]
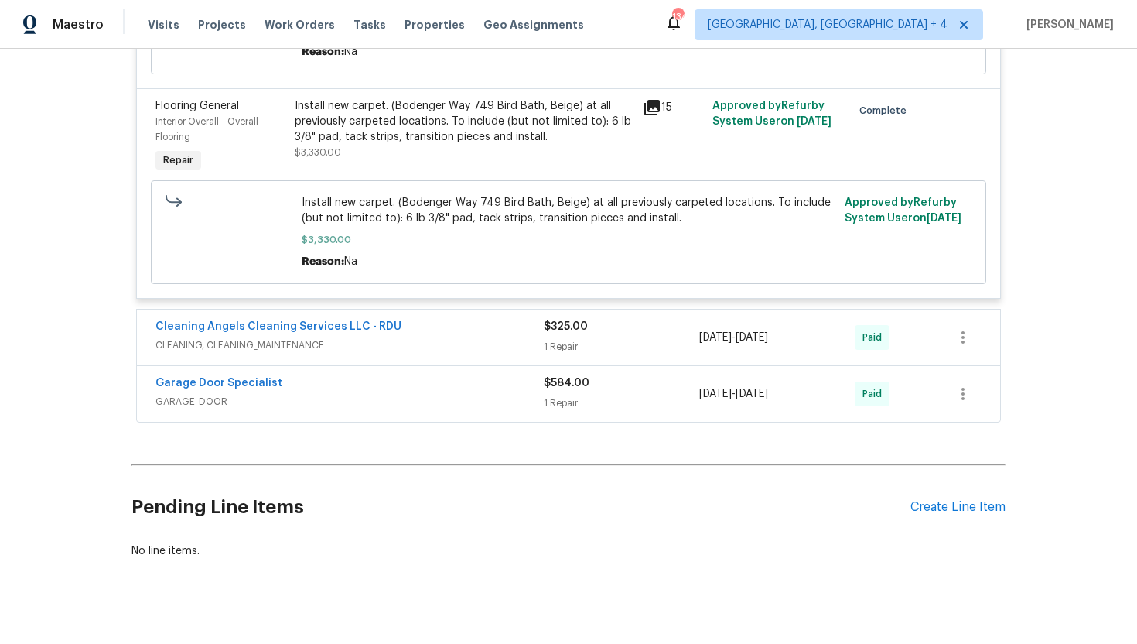
click at [458, 337] on span "CLEANING, CLEANING_MAINTENANCE" at bounding box center [350, 344] width 388 height 15
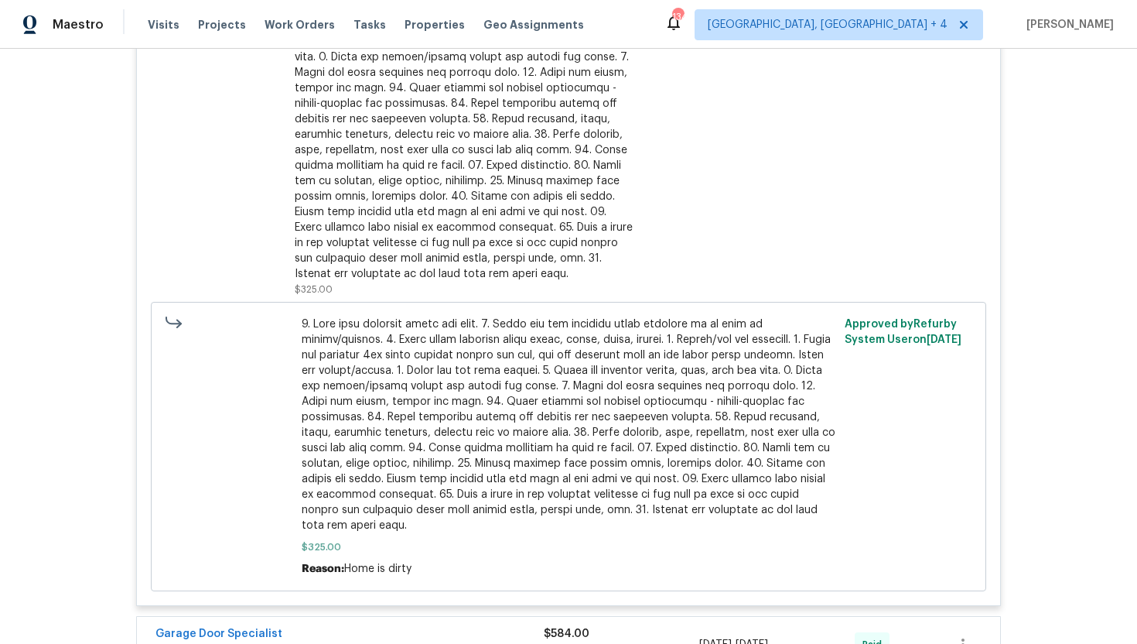
scroll to position [4947, 0]
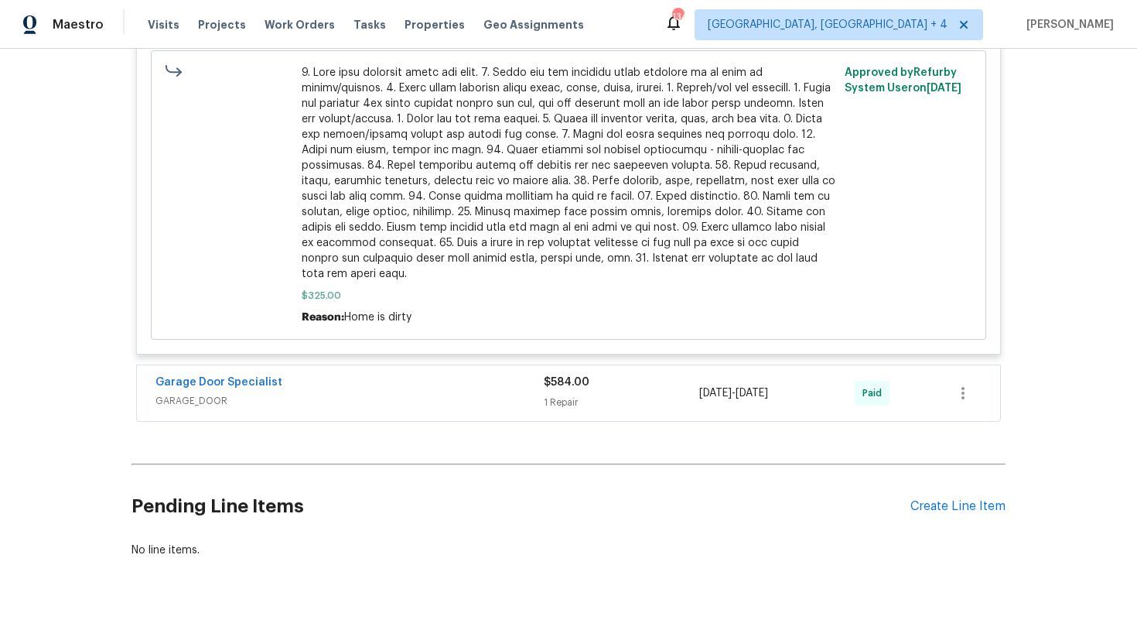
click at [460, 393] on span "GARAGE_DOOR" at bounding box center [350, 400] width 388 height 15
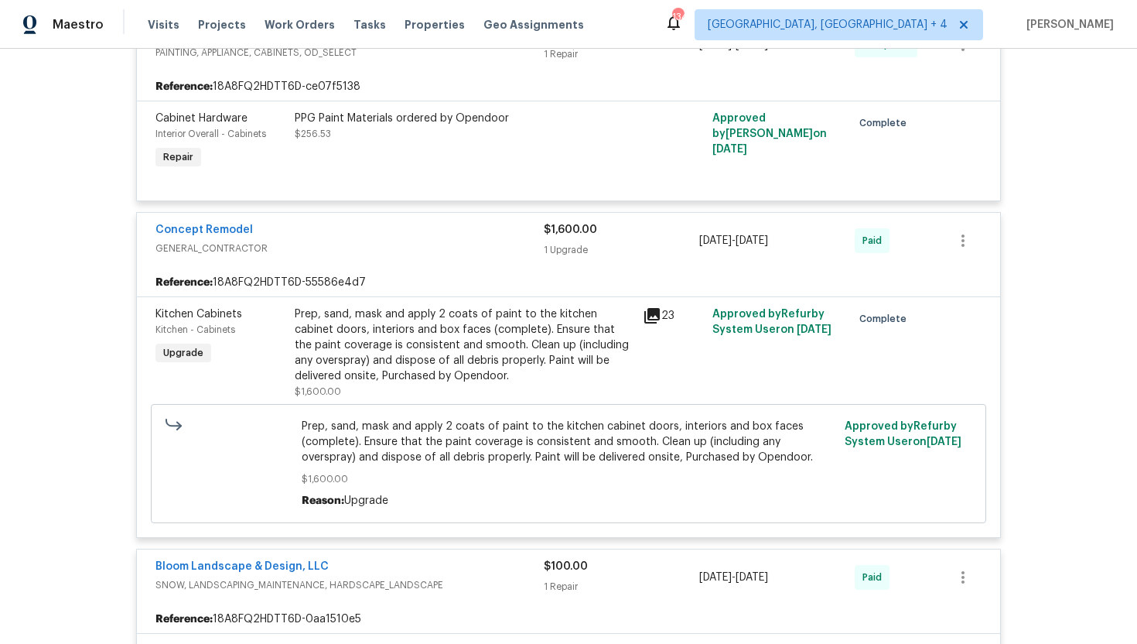
scroll to position [0, 0]
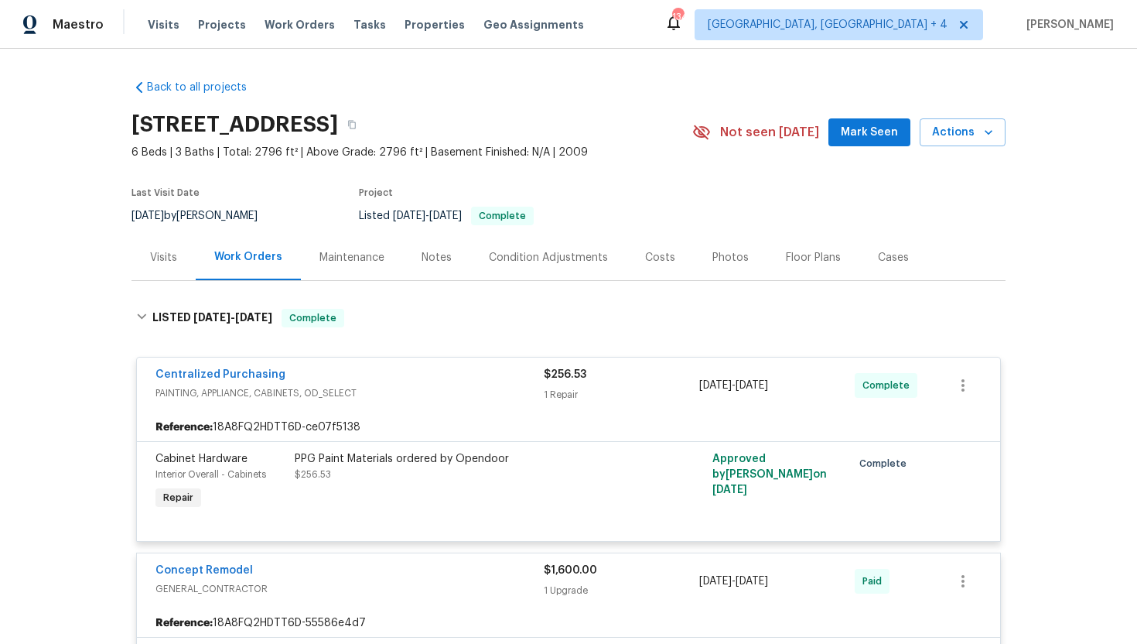
click at [172, 259] on div "Visits" at bounding box center [163, 257] width 27 height 15
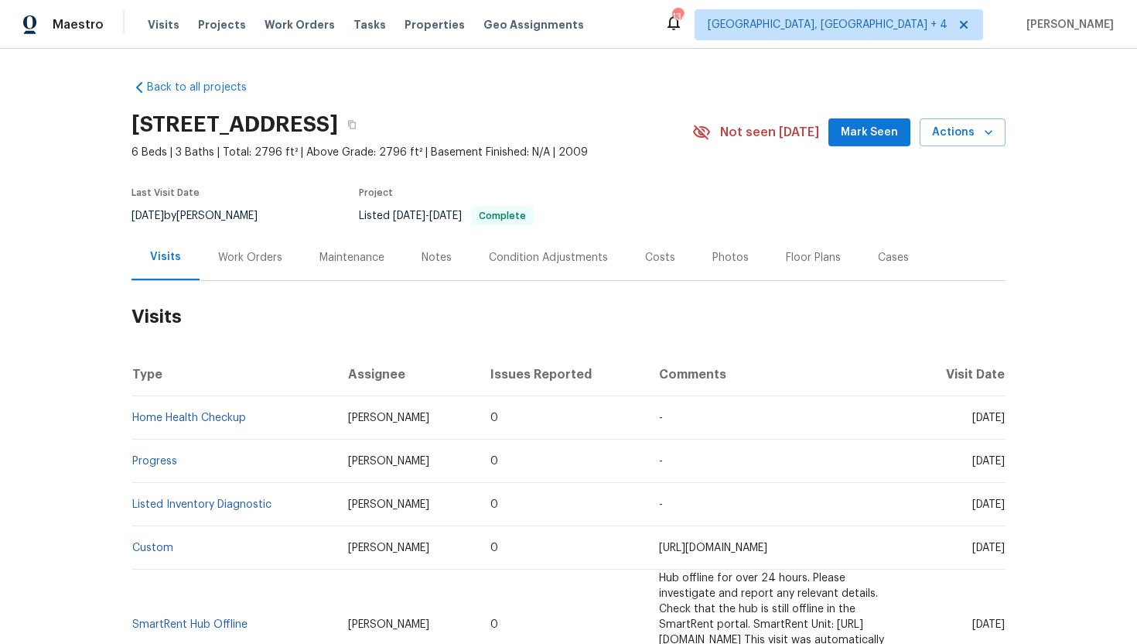
click at [951, 423] on td "Tue, Sep 23 2025" at bounding box center [957, 417] width 97 height 43
drag, startPoint x: 942, startPoint y: 419, endPoint x: 1004, endPoint y: 422, distance: 61.2
click at [1004, 422] on span "Tue, Sep 23 2025" at bounding box center [989, 417] width 32 height 11
copy span "Sep 23 2025"
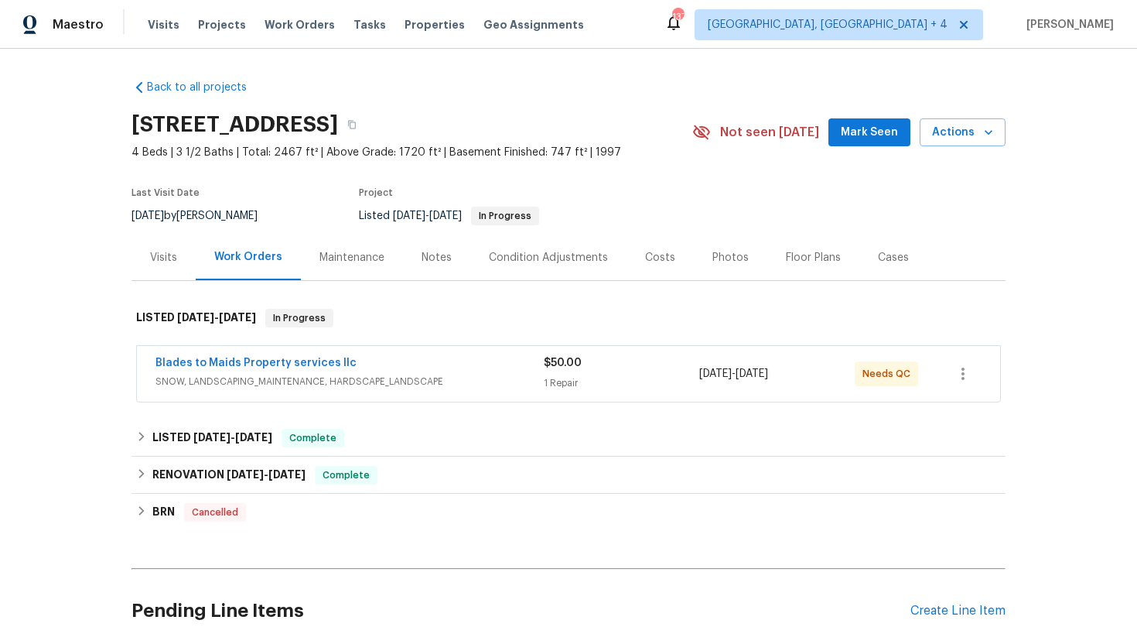
click at [350, 262] on div "Maintenance" at bounding box center [352, 257] width 65 height 15
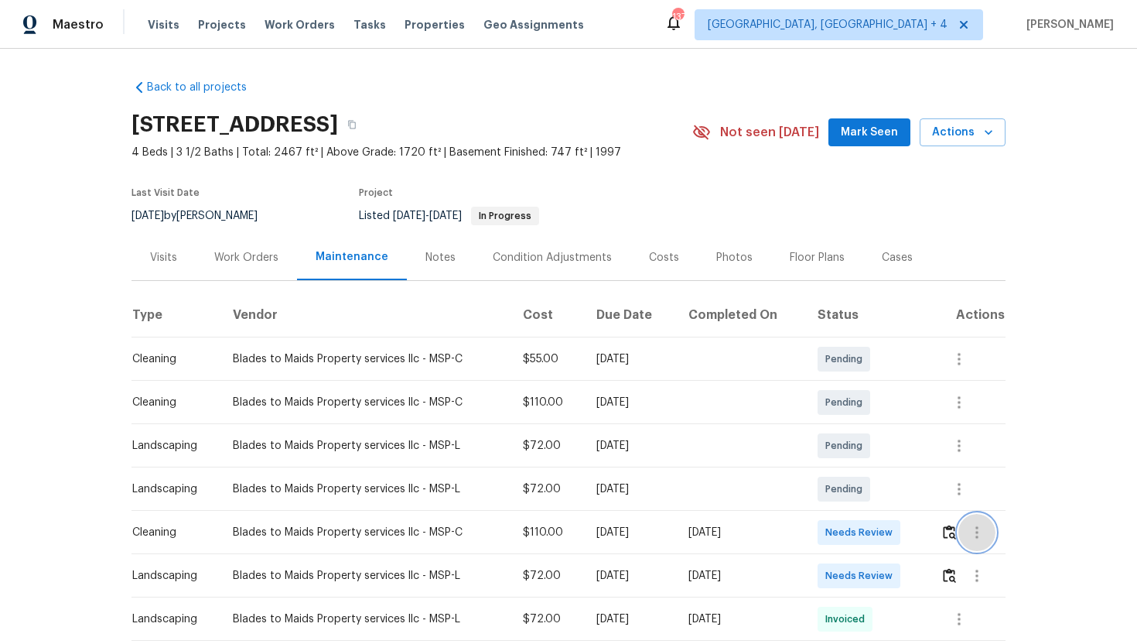
click at [990, 531] on button "button" at bounding box center [977, 532] width 37 height 37
click at [1017, 556] on li "View details" at bounding box center [1016, 558] width 108 height 26
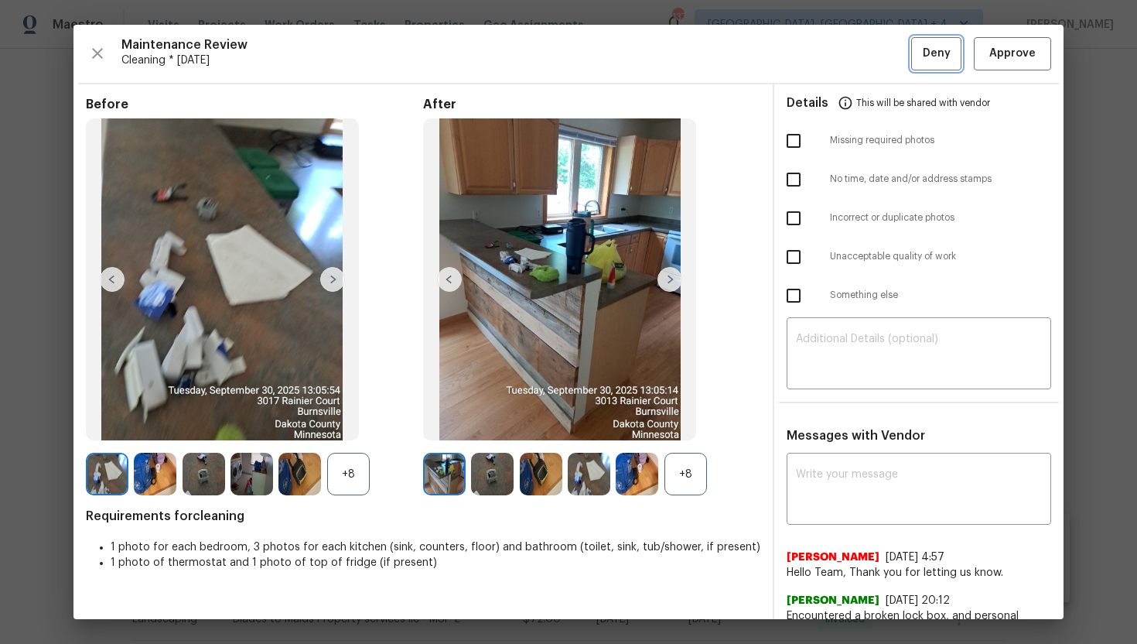
click at [924, 58] on span "Deny" at bounding box center [937, 53] width 28 height 19
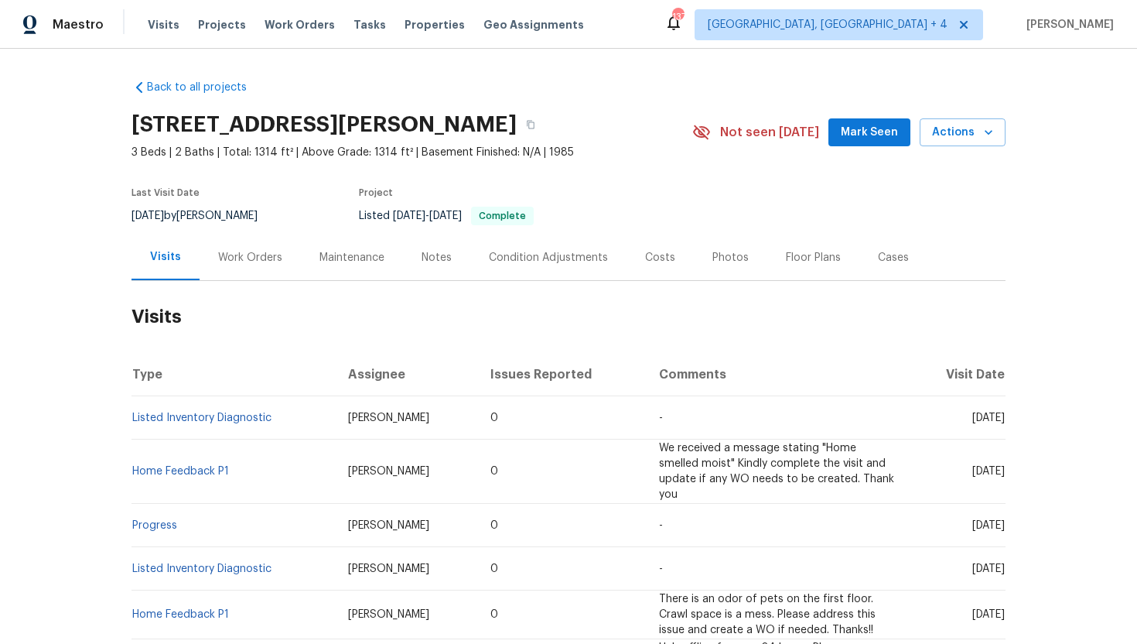
drag, startPoint x: 943, startPoint y: 418, endPoint x: 1004, endPoint y: 422, distance: 61.3
click at [1004, 422] on span "Wed, Aug 27 2025" at bounding box center [989, 417] width 32 height 11
copy span "Aug 27 2025"
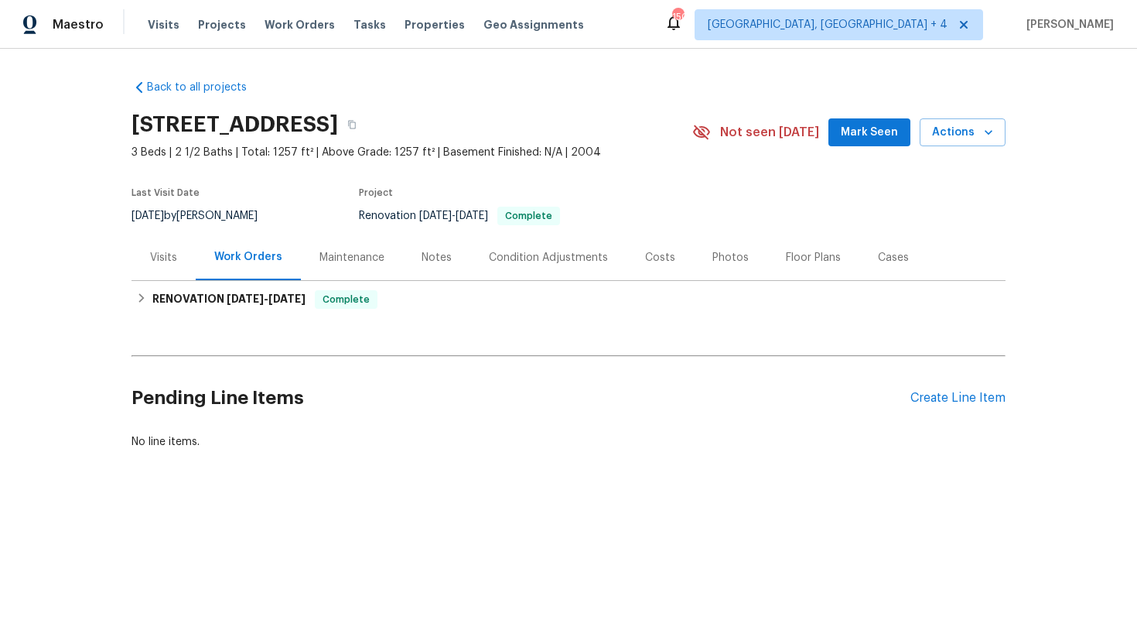
click at [158, 265] on div "Visits" at bounding box center [164, 257] width 64 height 46
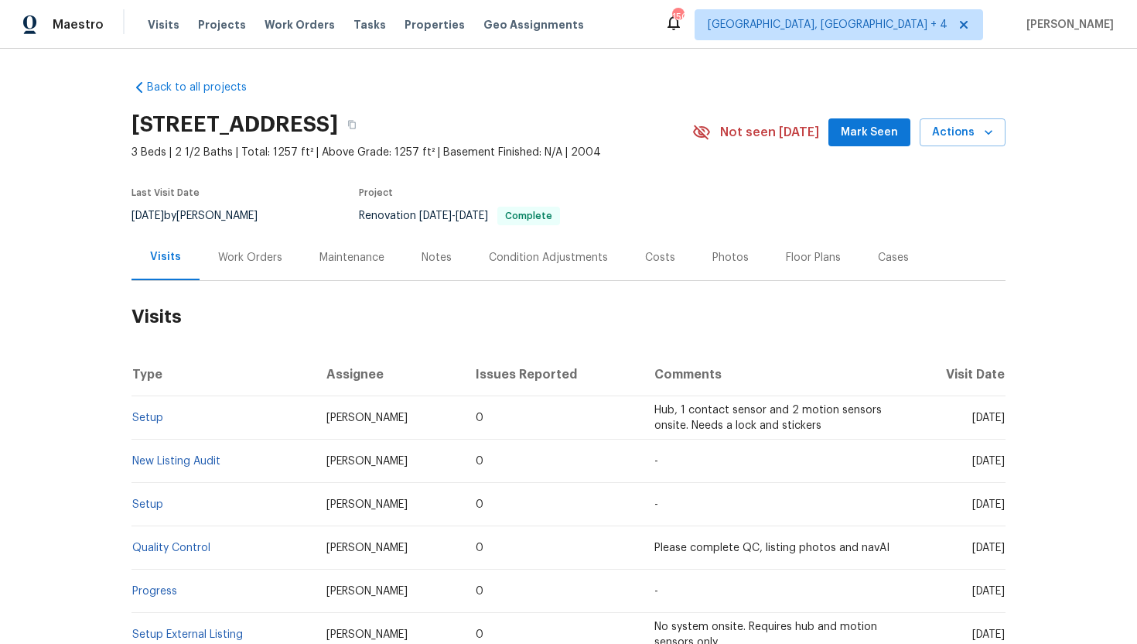
drag, startPoint x: 940, startPoint y: 420, endPoint x: 1004, endPoint y: 422, distance: 63.5
click at [1004, 422] on span "[DATE]" at bounding box center [989, 417] width 32 height 11
copy span "Sep 29 2025"
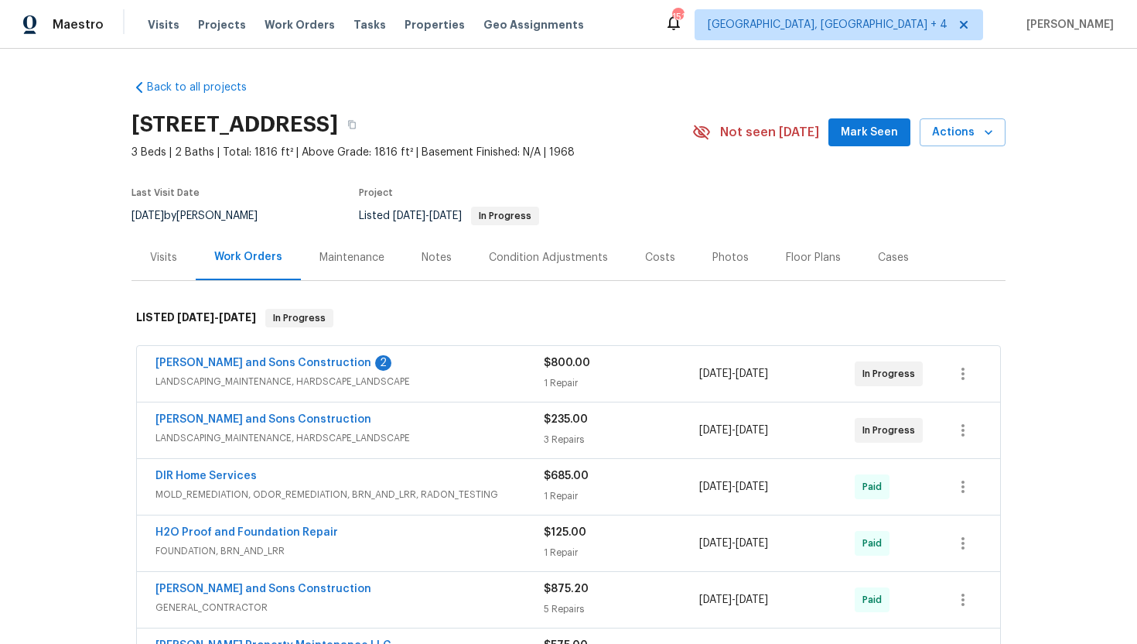
click at [344, 258] on div "Maintenance" at bounding box center [352, 257] width 65 height 15
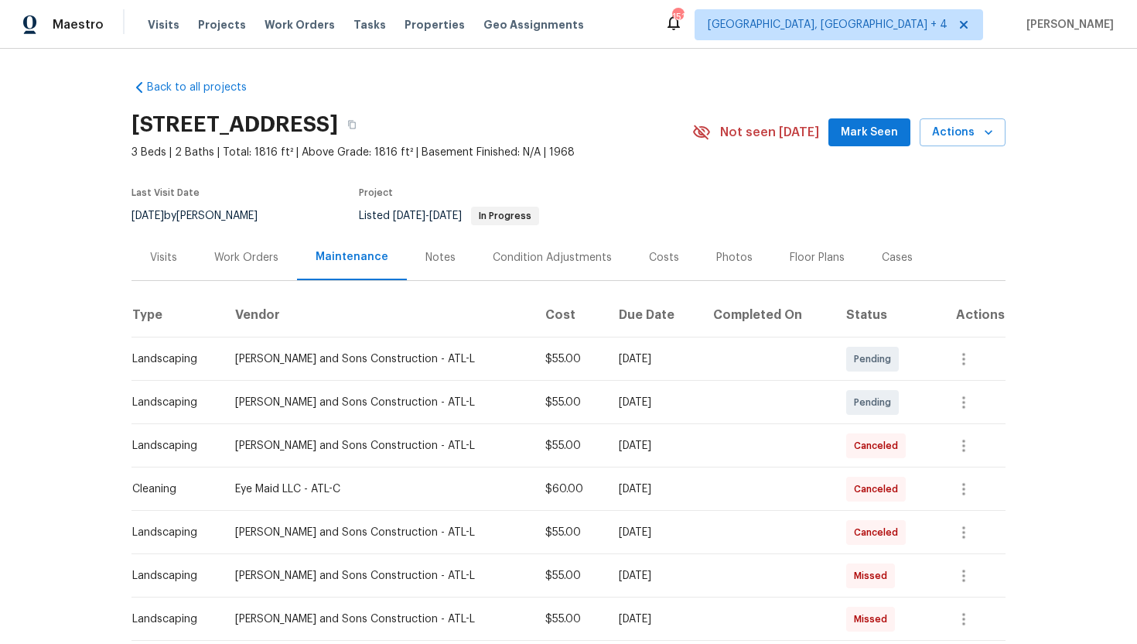
scroll to position [62, 0]
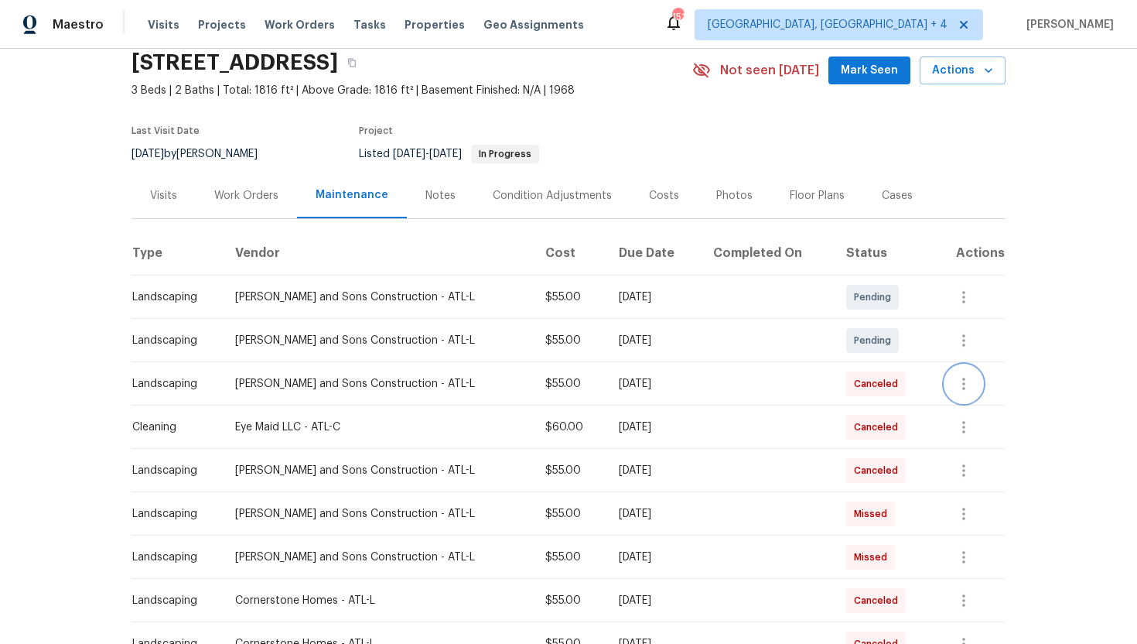
click at [970, 385] on icon "button" at bounding box center [964, 383] width 19 height 19
click at [258, 194] on div at bounding box center [568, 322] width 1137 height 644
click at [257, 194] on div "Work Orders" at bounding box center [246, 195] width 64 height 15
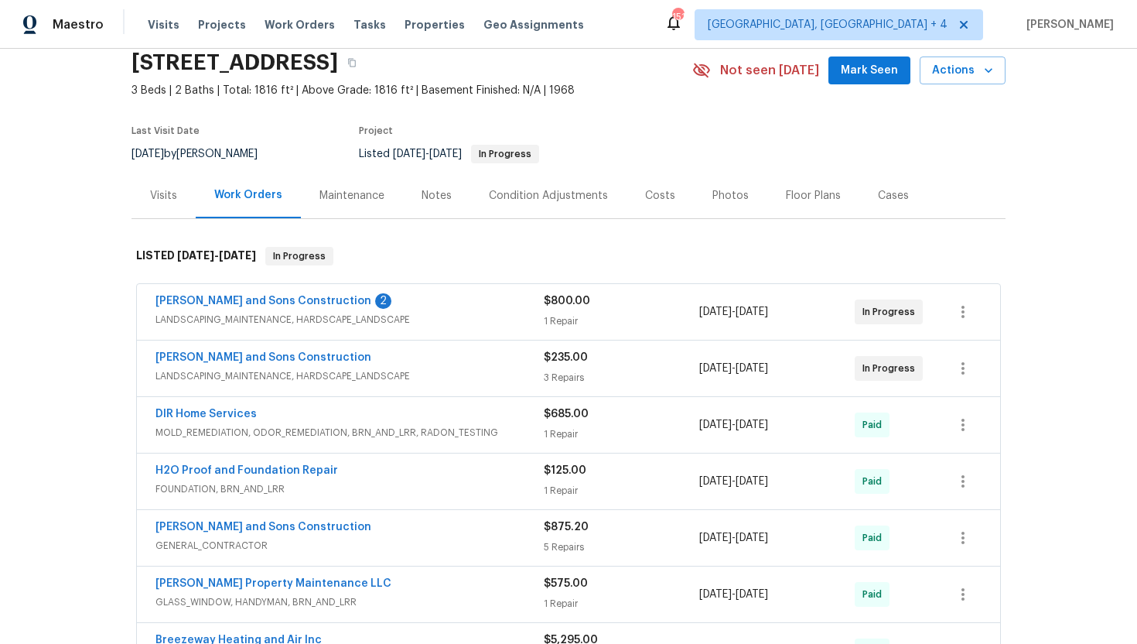
click at [477, 367] on div "[PERSON_NAME] and Sons Construction" at bounding box center [350, 359] width 388 height 19
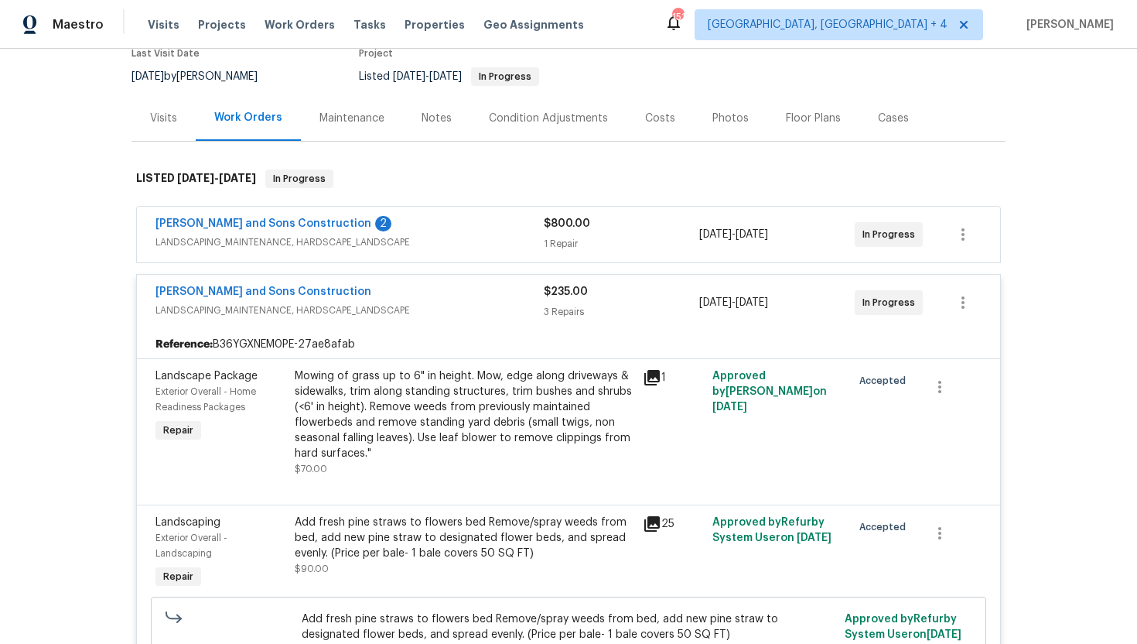
scroll to position [141, 0]
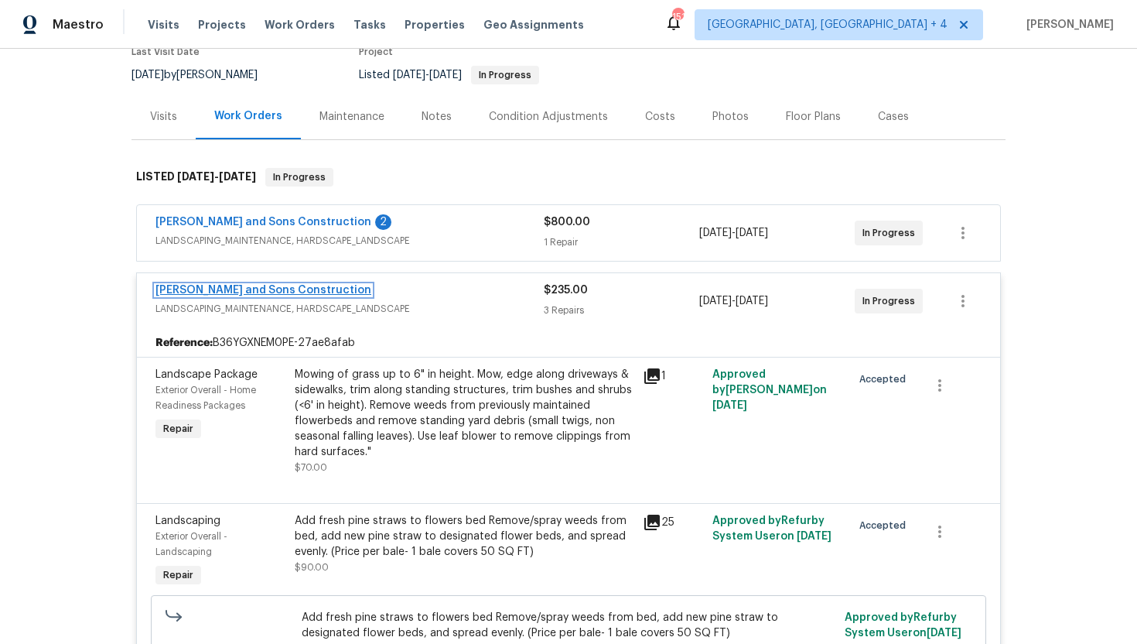
click at [270, 290] on link "[PERSON_NAME] and Sons Construction" at bounding box center [264, 290] width 216 height 11
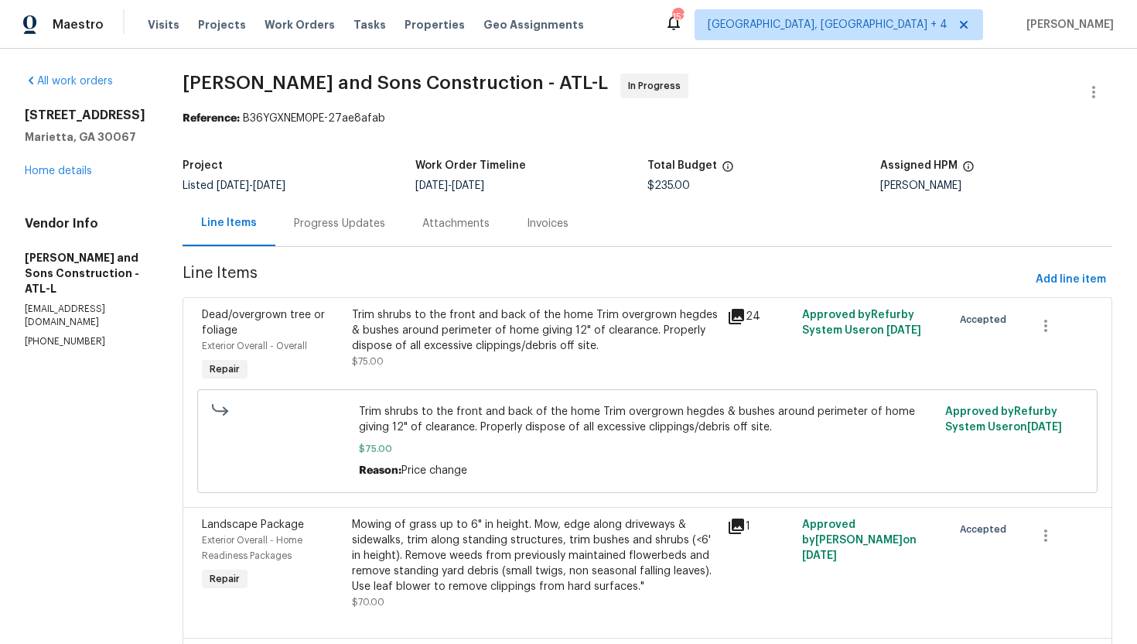
click at [318, 225] on div "Progress Updates" at bounding box center [339, 223] width 91 height 15
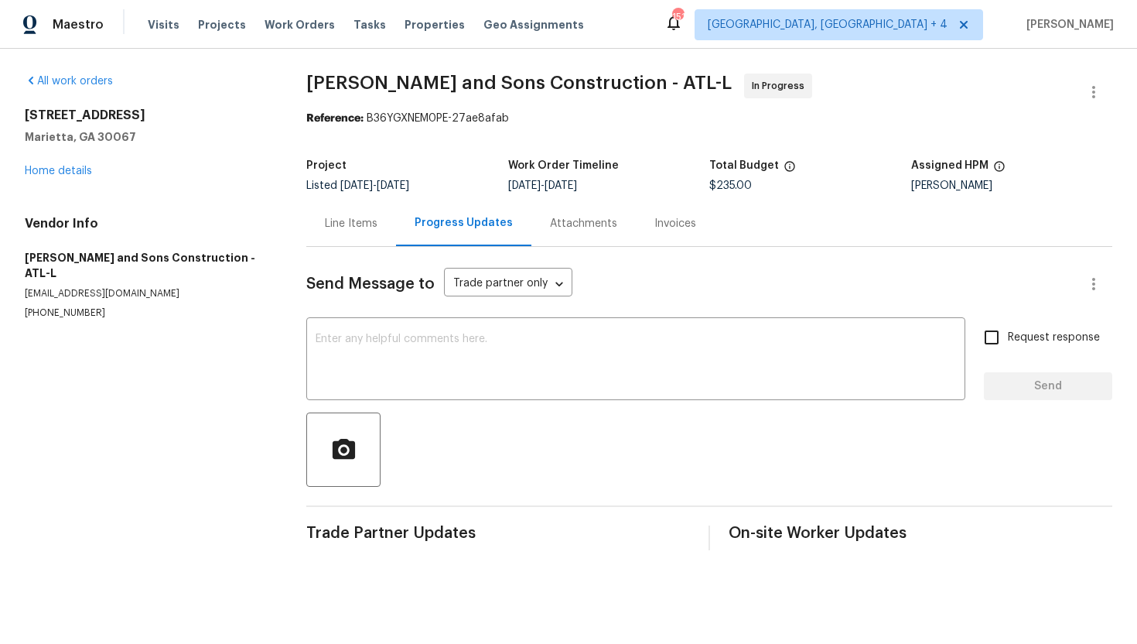
click at [363, 221] on div "Line Items" at bounding box center [351, 223] width 53 height 15
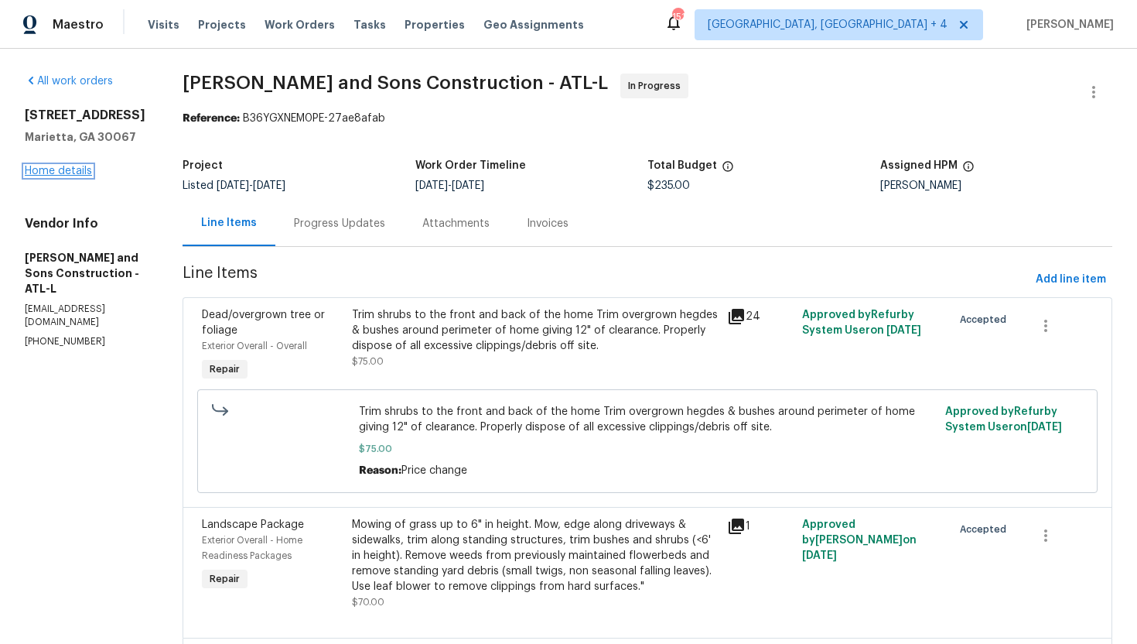
click at [80, 176] on link "Home details" at bounding box center [58, 171] width 67 height 11
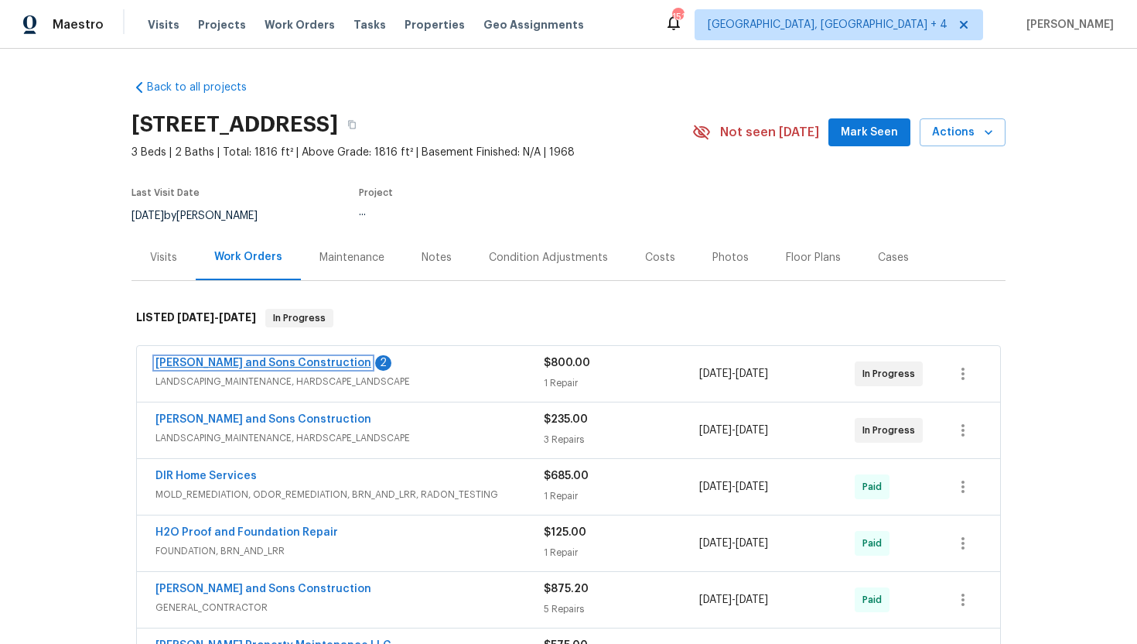
click at [277, 367] on link "[PERSON_NAME] and Sons Construction" at bounding box center [264, 362] width 216 height 11
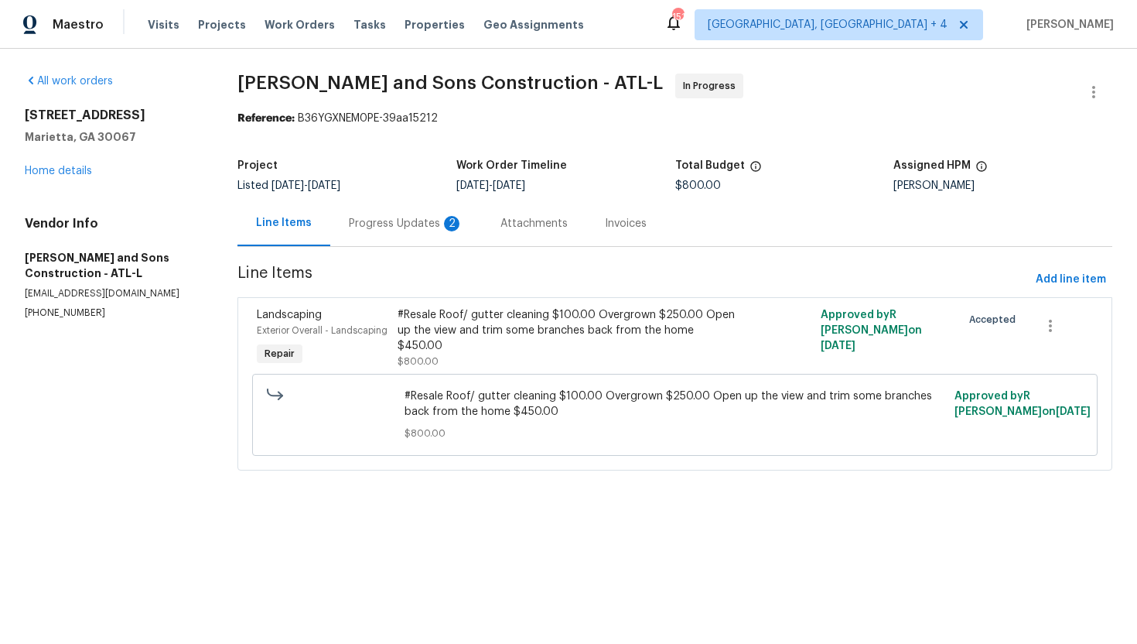
click at [419, 241] on div "Progress Updates 2" at bounding box center [406, 223] width 152 height 46
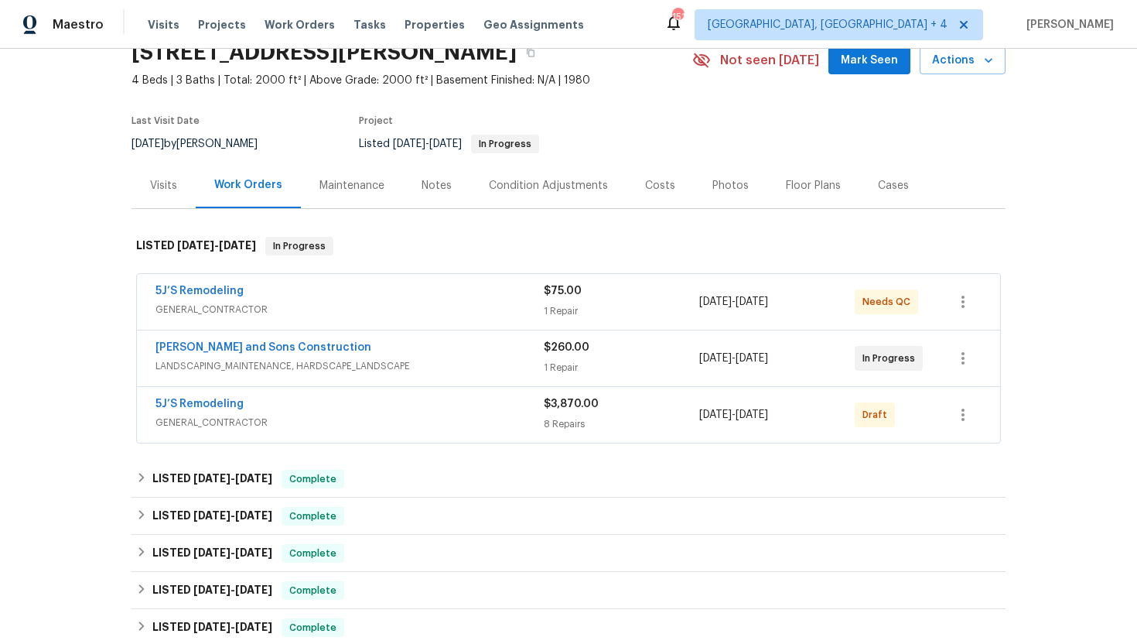
scroll to position [73, 0]
click at [523, 372] on span "LANDSCAPING_MAINTENANCE, HARDSCAPE_LANDSCAPE" at bounding box center [350, 364] width 388 height 15
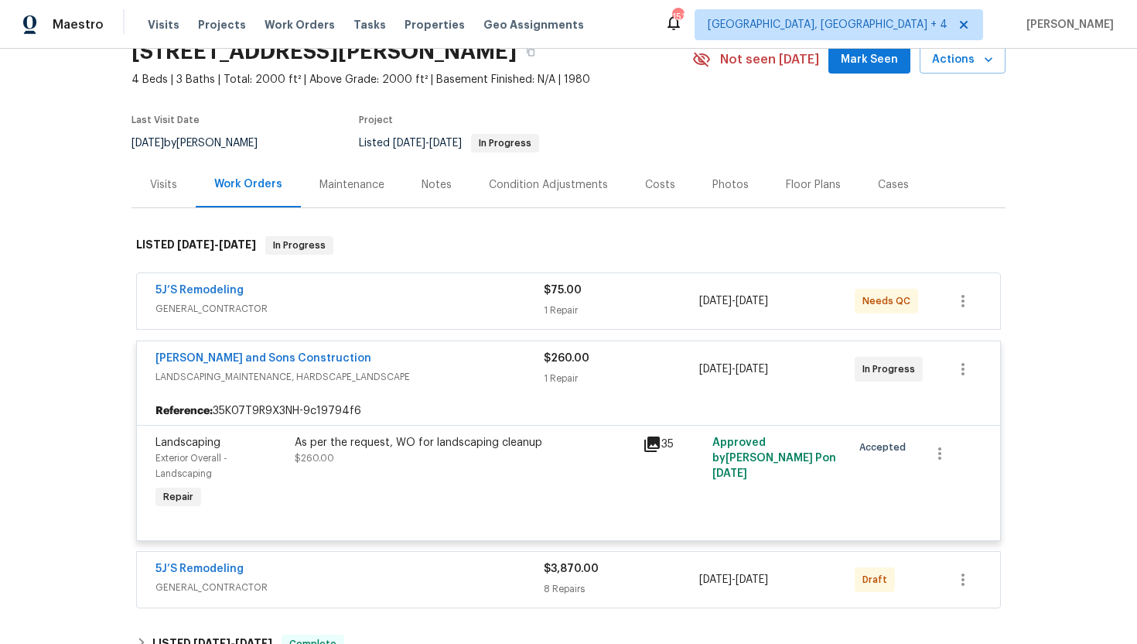
click at [343, 181] on div "Maintenance" at bounding box center [352, 184] width 65 height 15
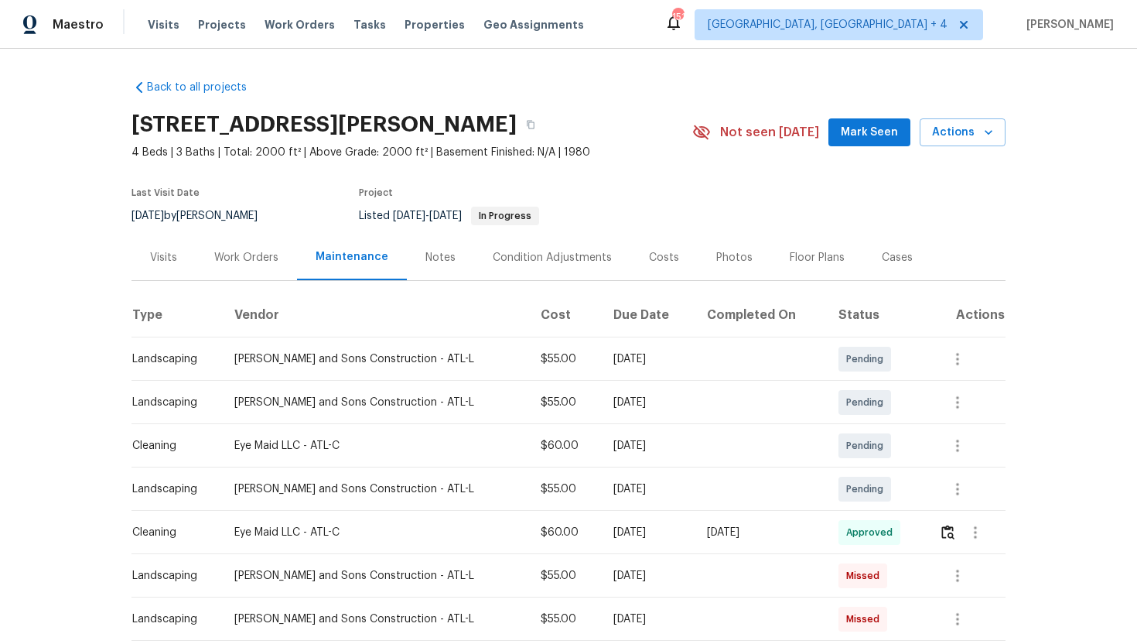
click at [237, 253] on div "Work Orders" at bounding box center [246, 257] width 64 height 15
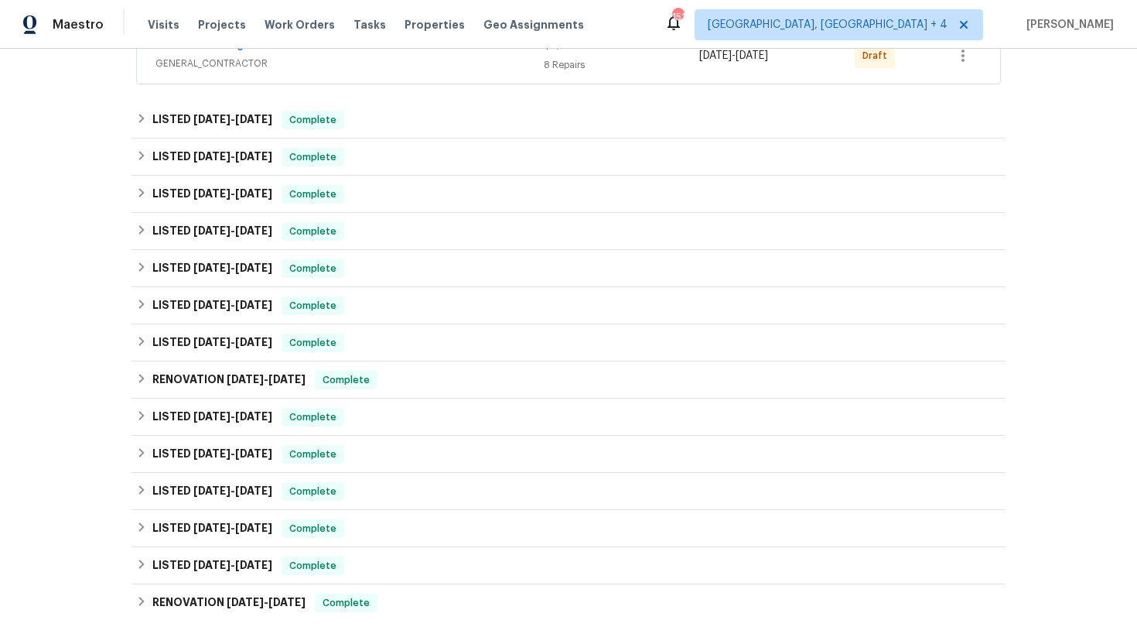
scroll to position [115, 0]
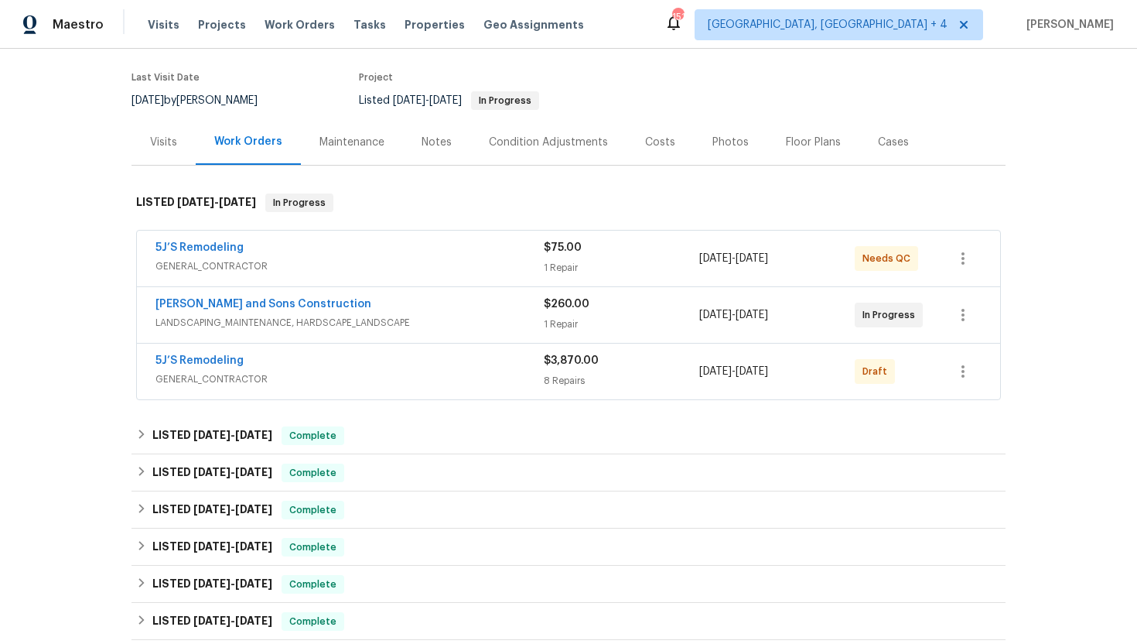
click at [409, 326] on span "LANDSCAPING_MAINTENANCE, HARDSCAPE_LANDSCAPE" at bounding box center [350, 322] width 388 height 15
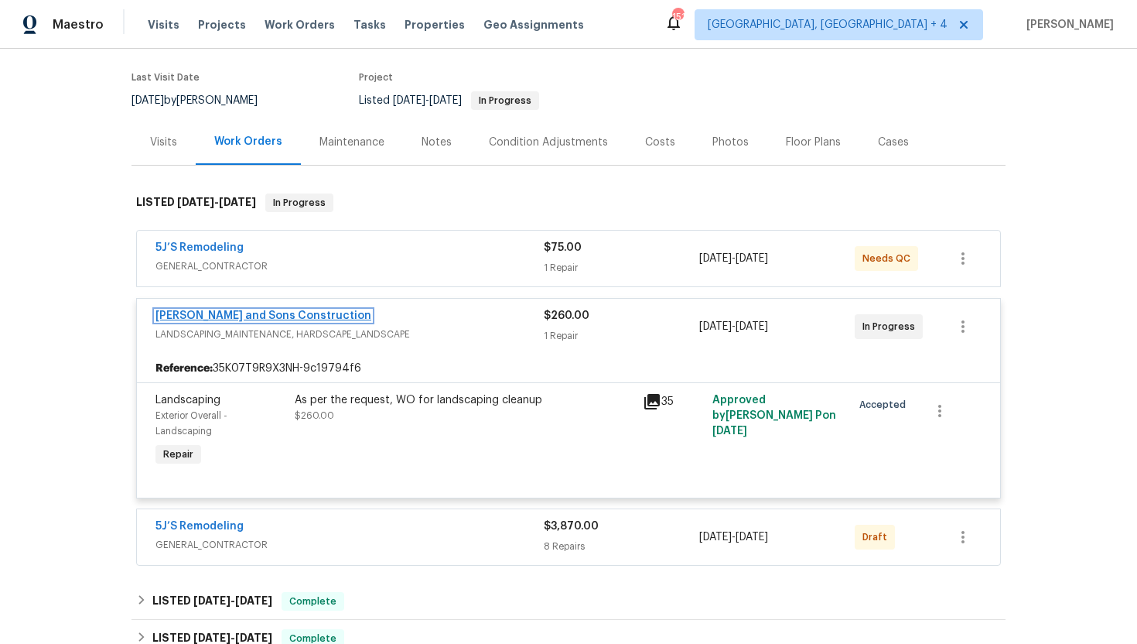
click at [231, 314] on link "[PERSON_NAME] and Sons Construction" at bounding box center [264, 315] width 216 height 11
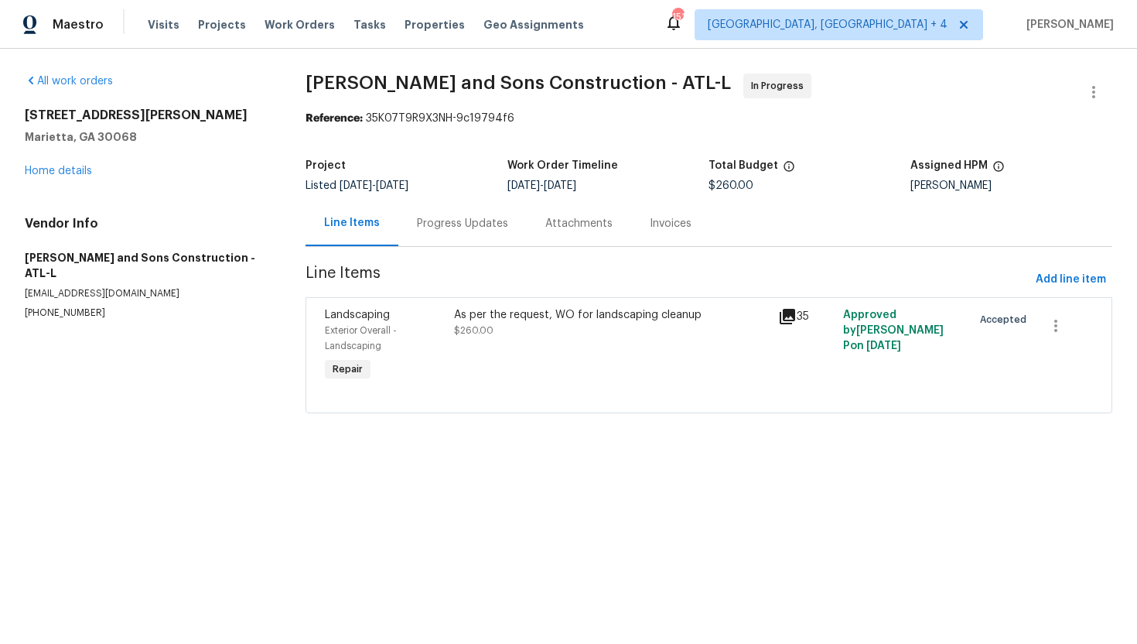
click at [461, 227] on div "Progress Updates" at bounding box center [462, 223] width 91 height 15
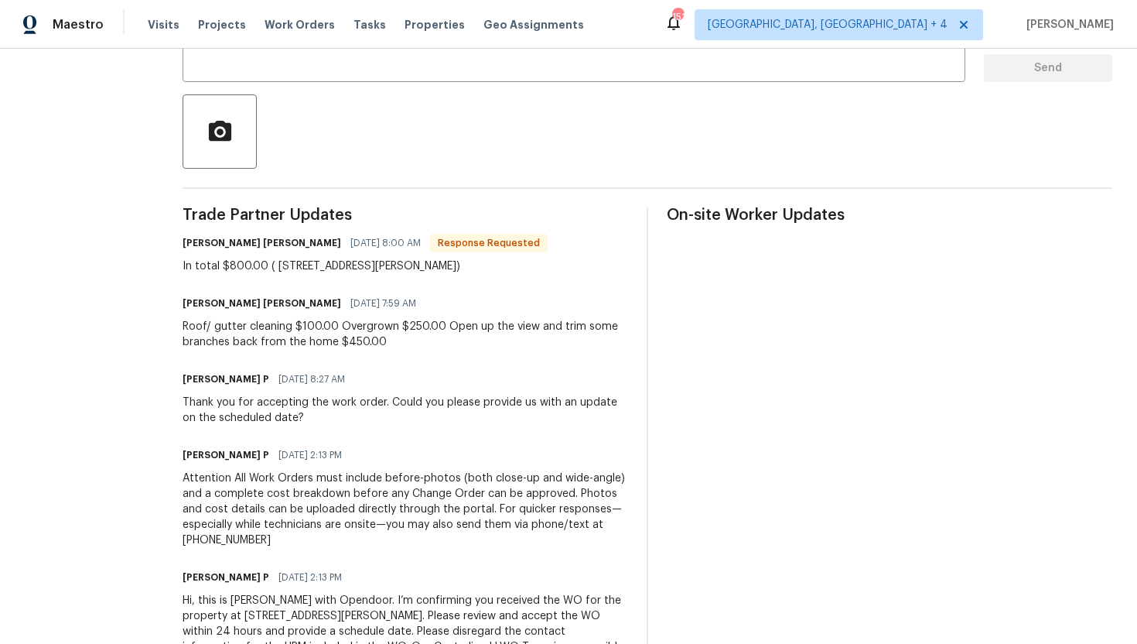
scroll to position [337, 0]
